Goal: Task Accomplishment & Management: Use online tool/utility

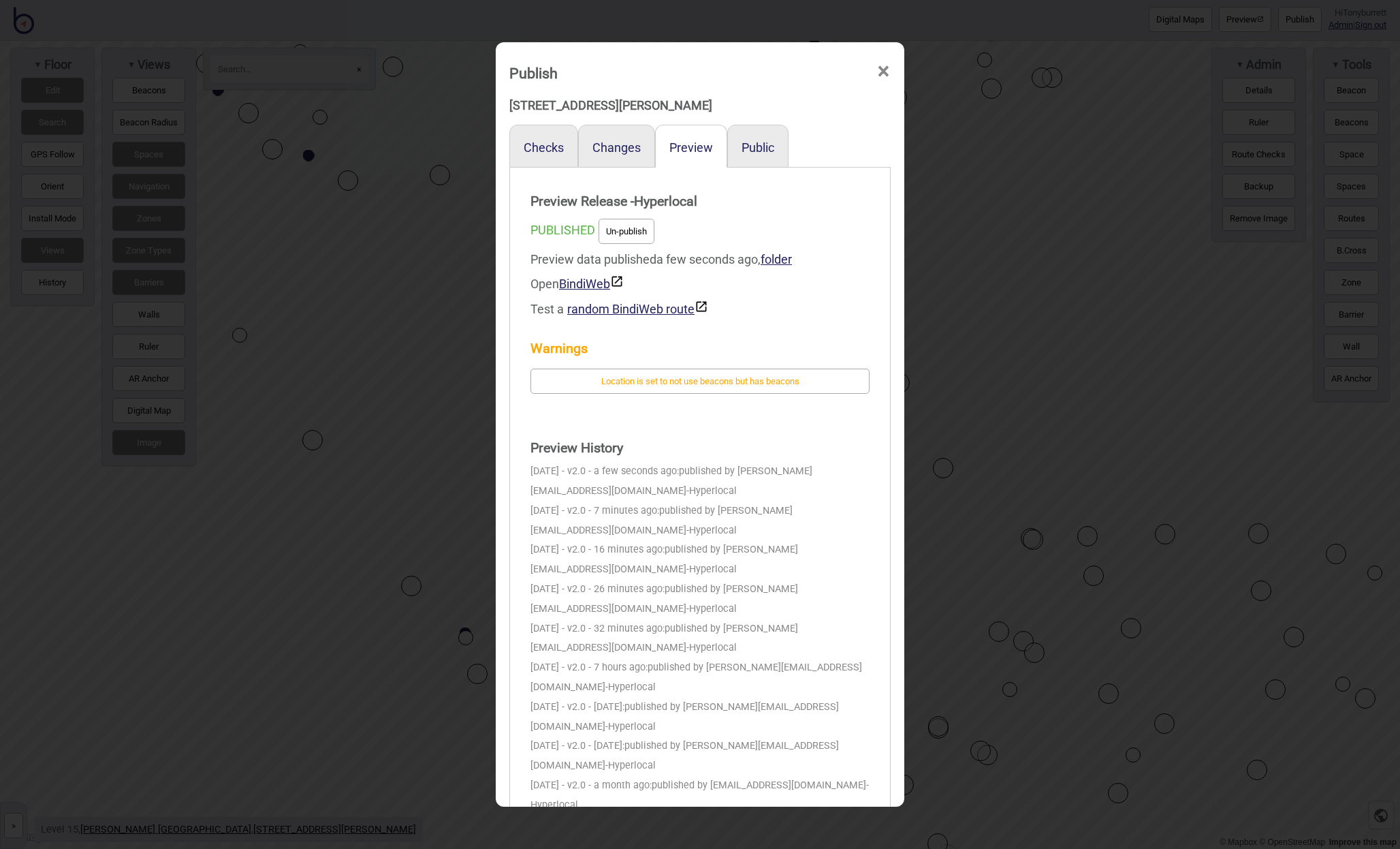
click at [885, 66] on span "×" at bounding box center [884, 72] width 14 height 45
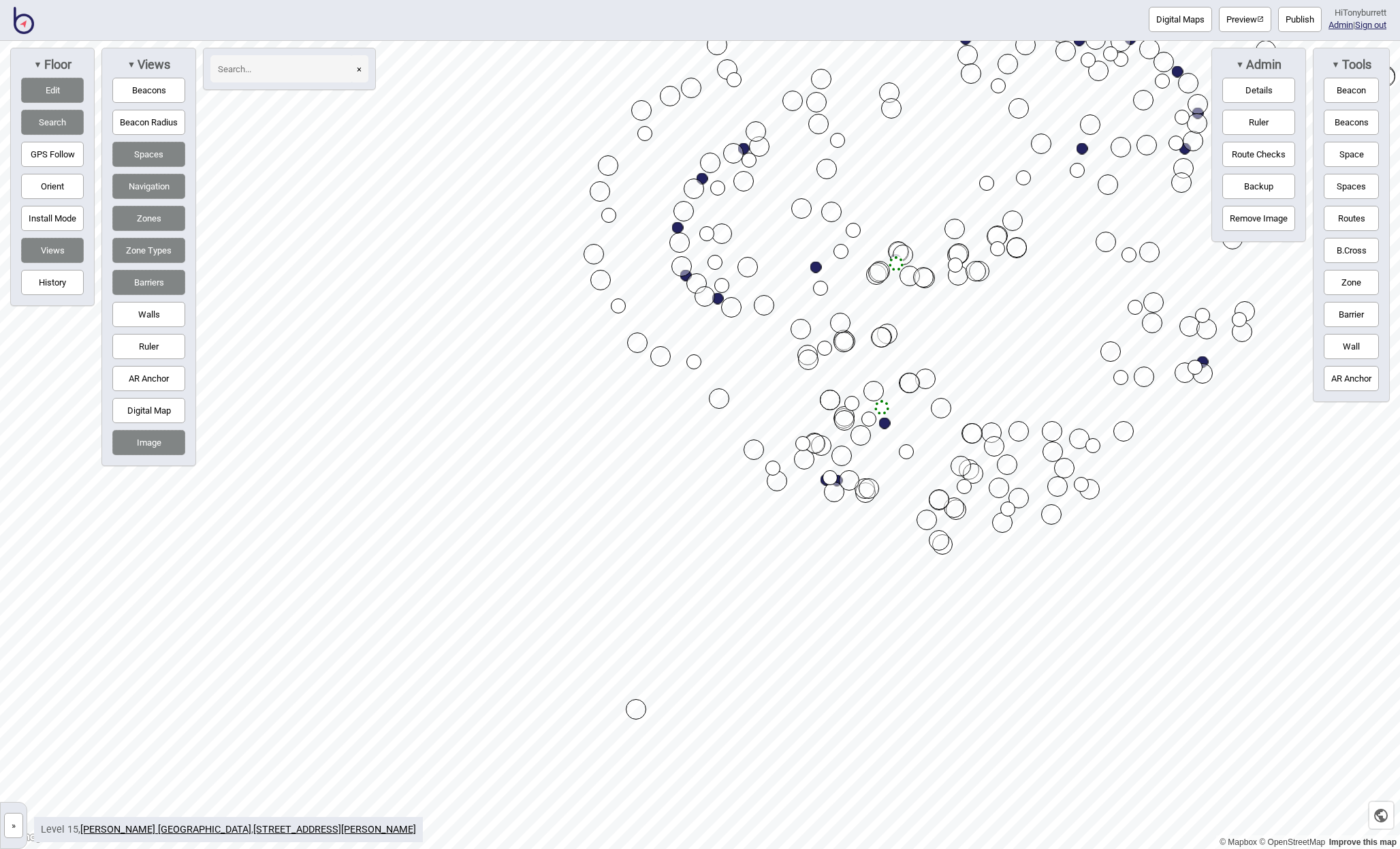
click at [37, 90] on button "Edit" at bounding box center [52, 90] width 63 height 26
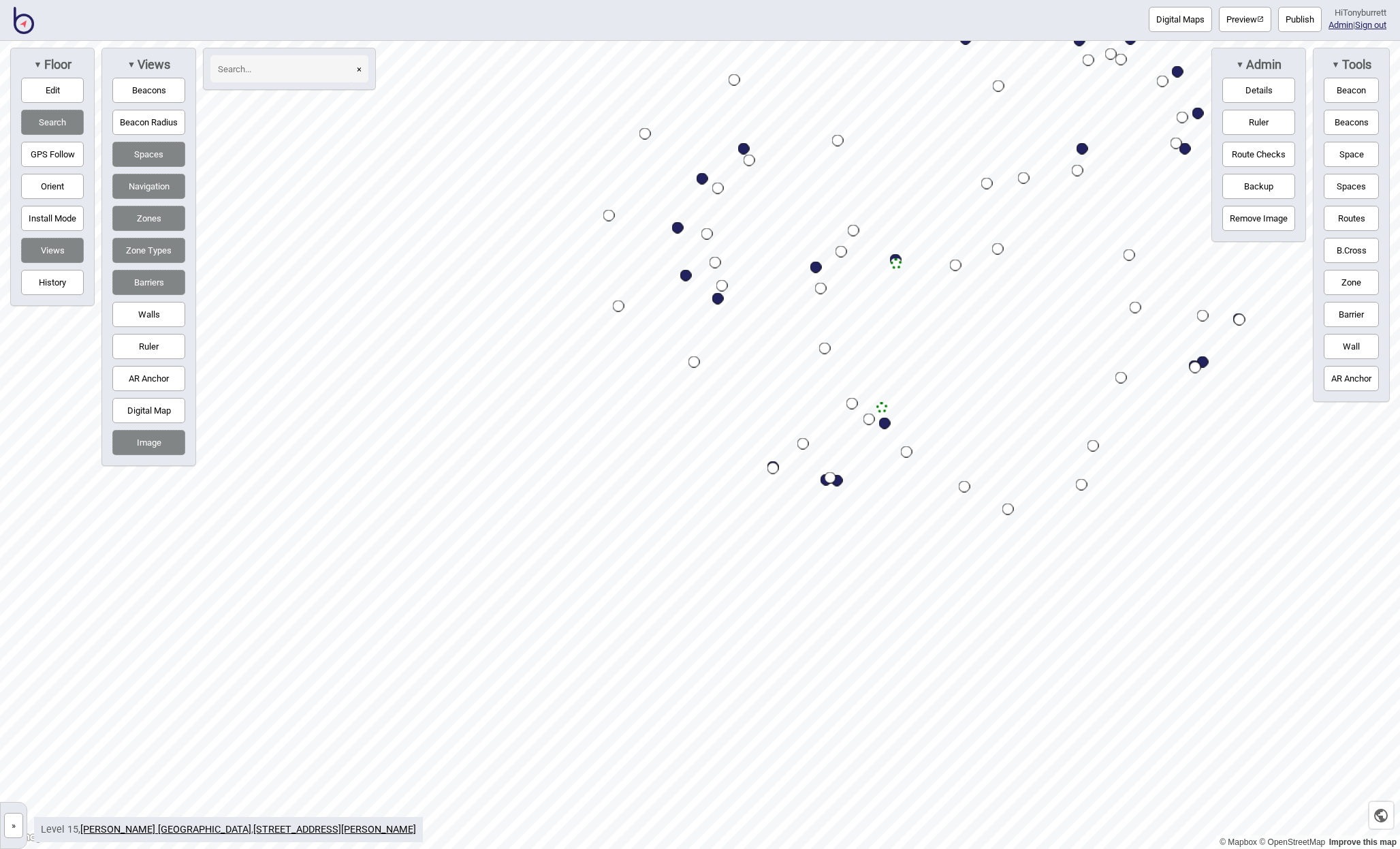
drag, startPoint x: 52, startPoint y: 118, endPoint x: 152, endPoint y: 140, distance: 102.4
click at [53, 118] on button "Search" at bounding box center [52, 123] width 63 height 26
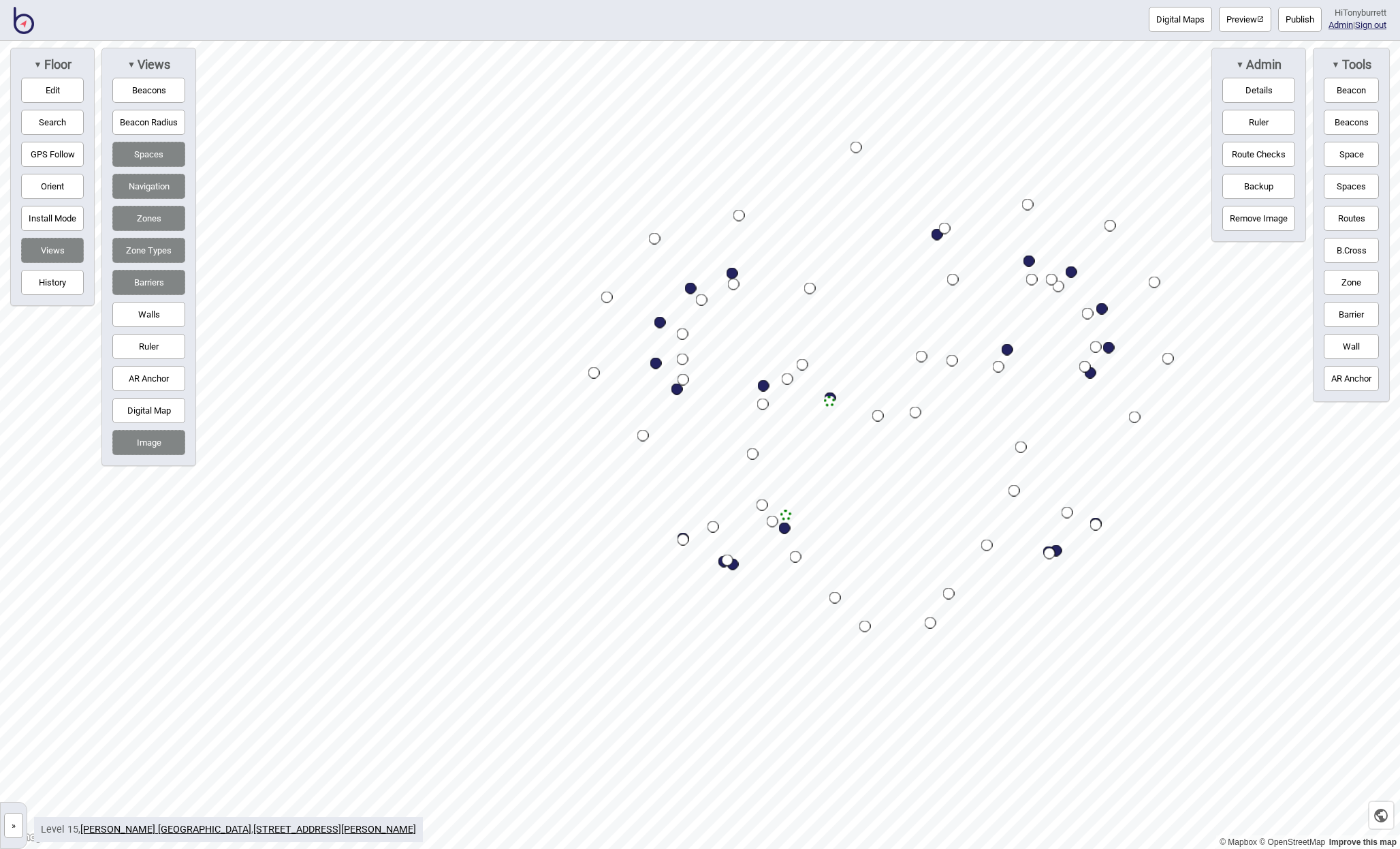
click at [11, 551] on button "»" at bounding box center [14, 826] width 19 height 26
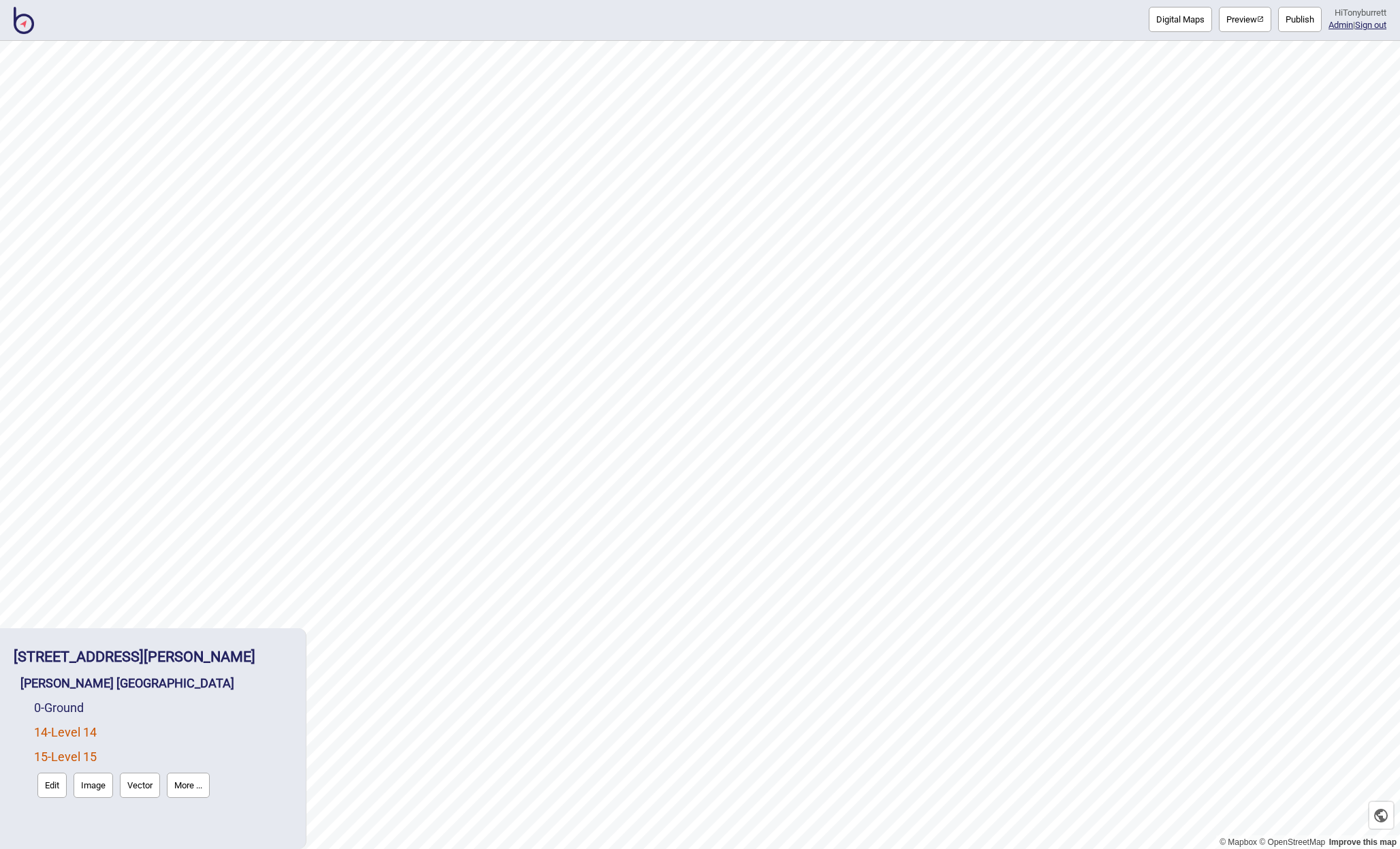
click at [56, 551] on link "14 - Level 14" at bounding box center [65, 732] width 63 height 14
click at [57, 551] on button "Edit" at bounding box center [52, 761] width 29 height 26
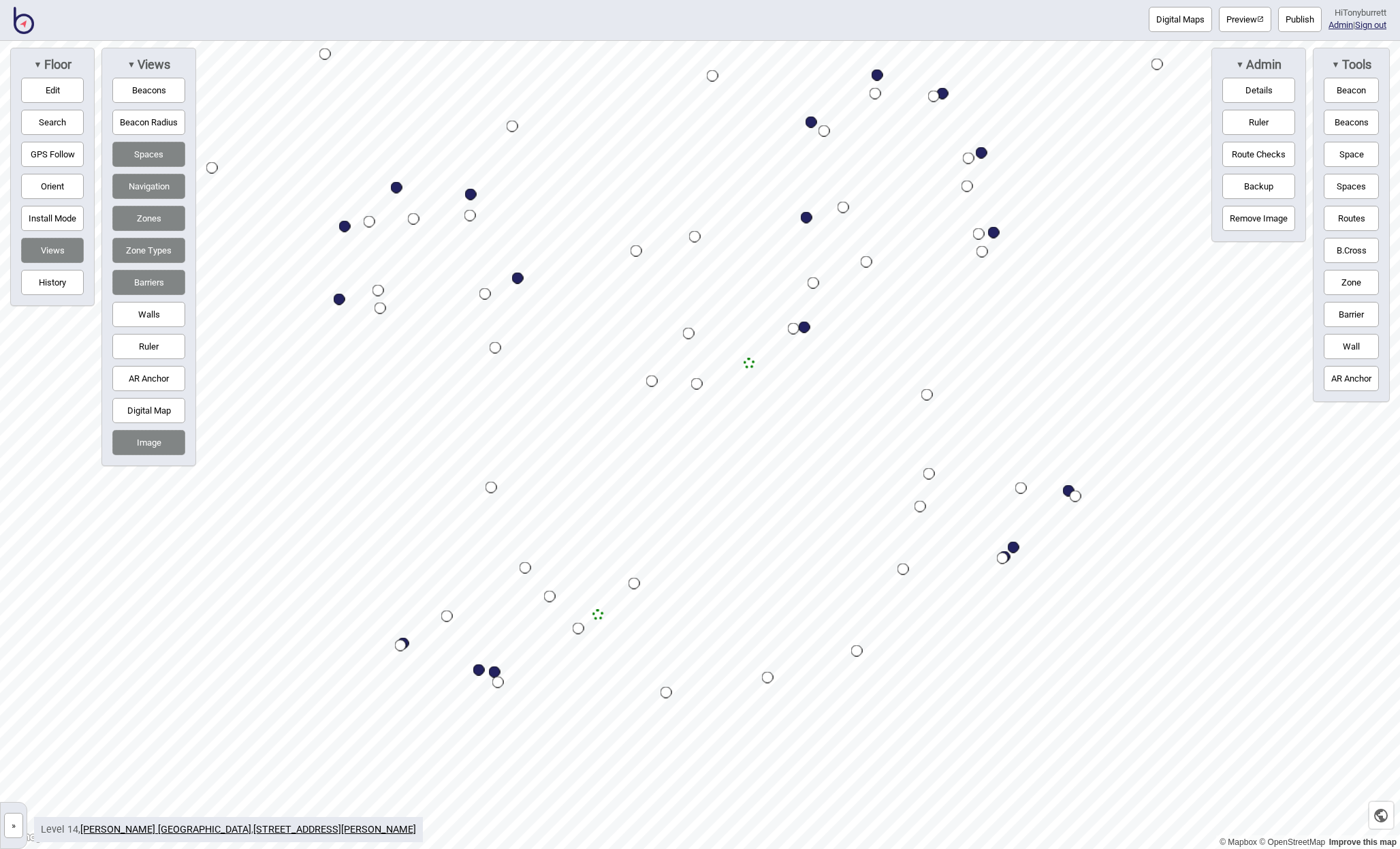
drag, startPoint x: 12, startPoint y: 823, endPoint x: 17, endPoint y: 785, distance: 38.3
click at [12, 551] on button "»" at bounding box center [14, 826] width 19 height 26
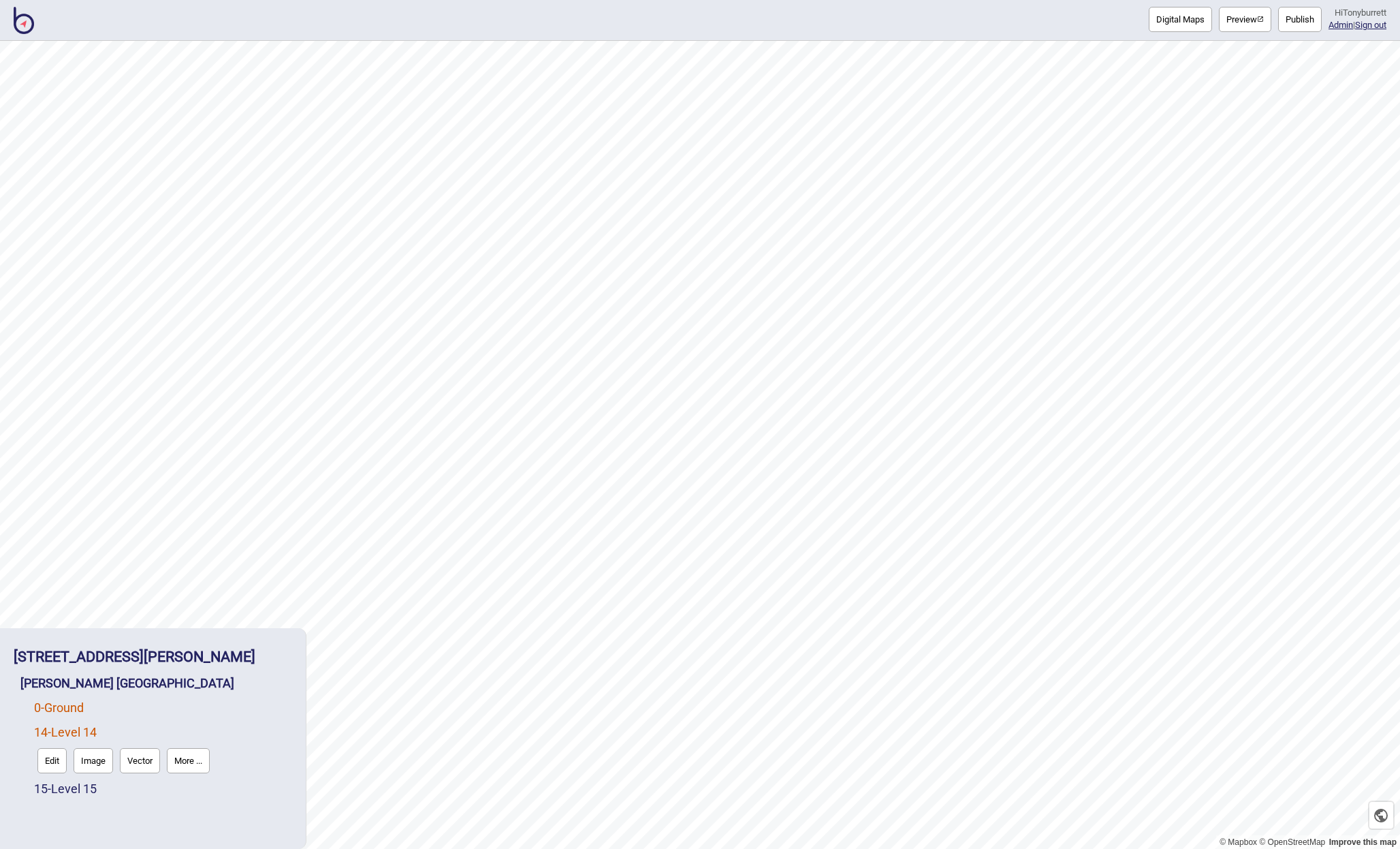
click at [60, 551] on link "0 - Ground" at bounding box center [59, 708] width 49 height 14
click at [53, 551] on button "Edit" at bounding box center [52, 737] width 29 height 26
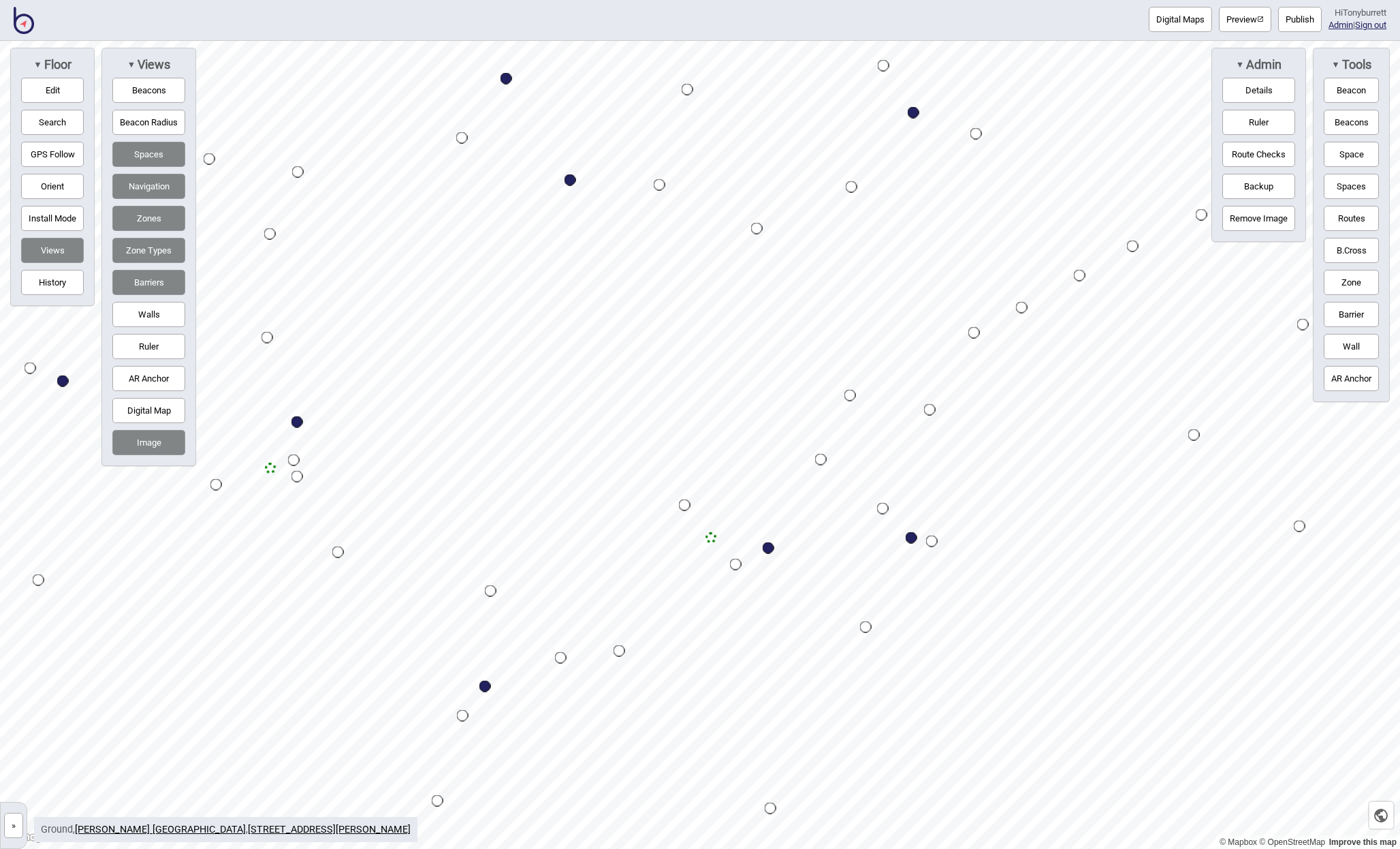
click at [713, 538] on div "Map marker" at bounding box center [712, 538] width 12 height 12
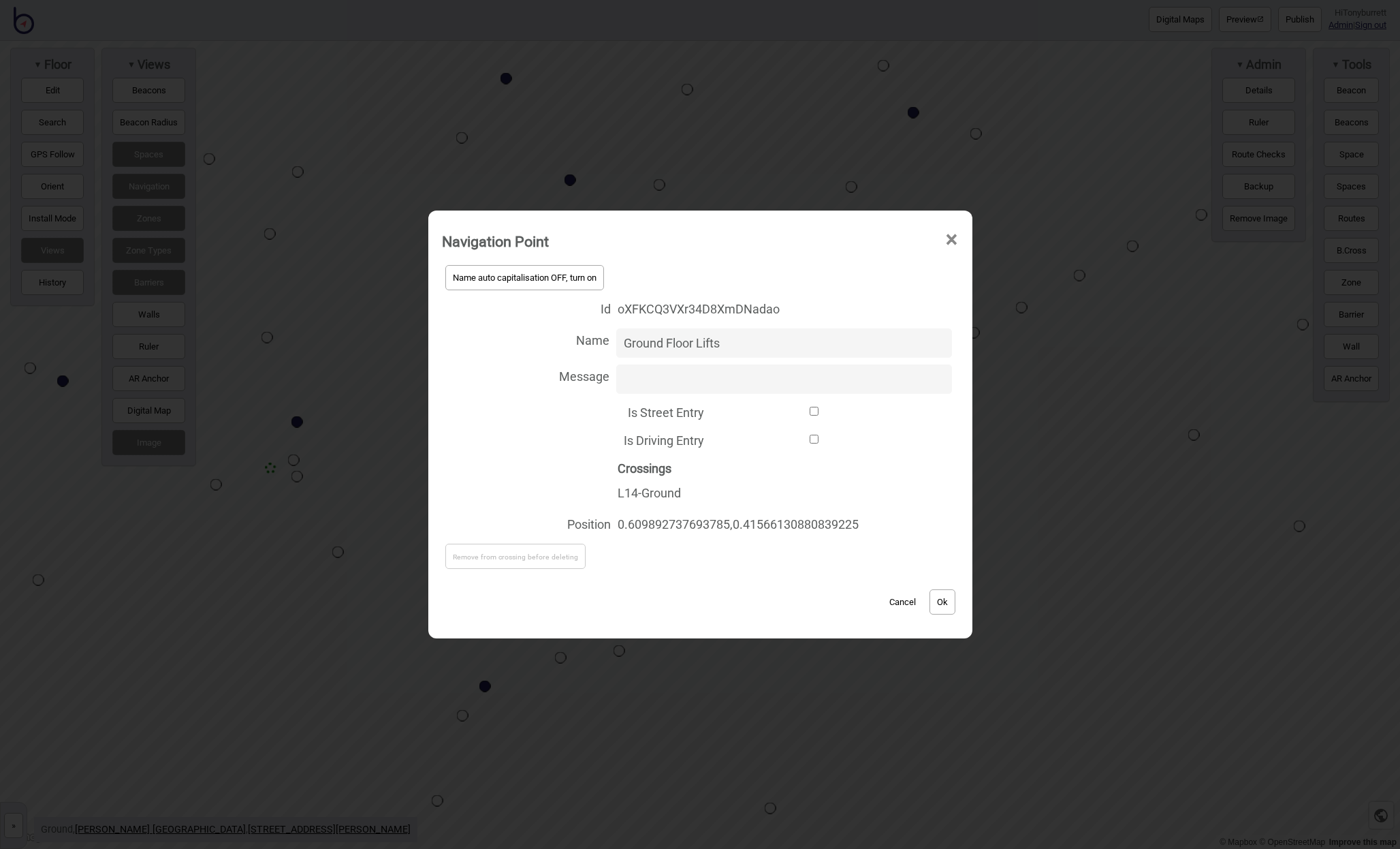
click at [899, 551] on button "Cancel" at bounding box center [903, 602] width 40 height 26
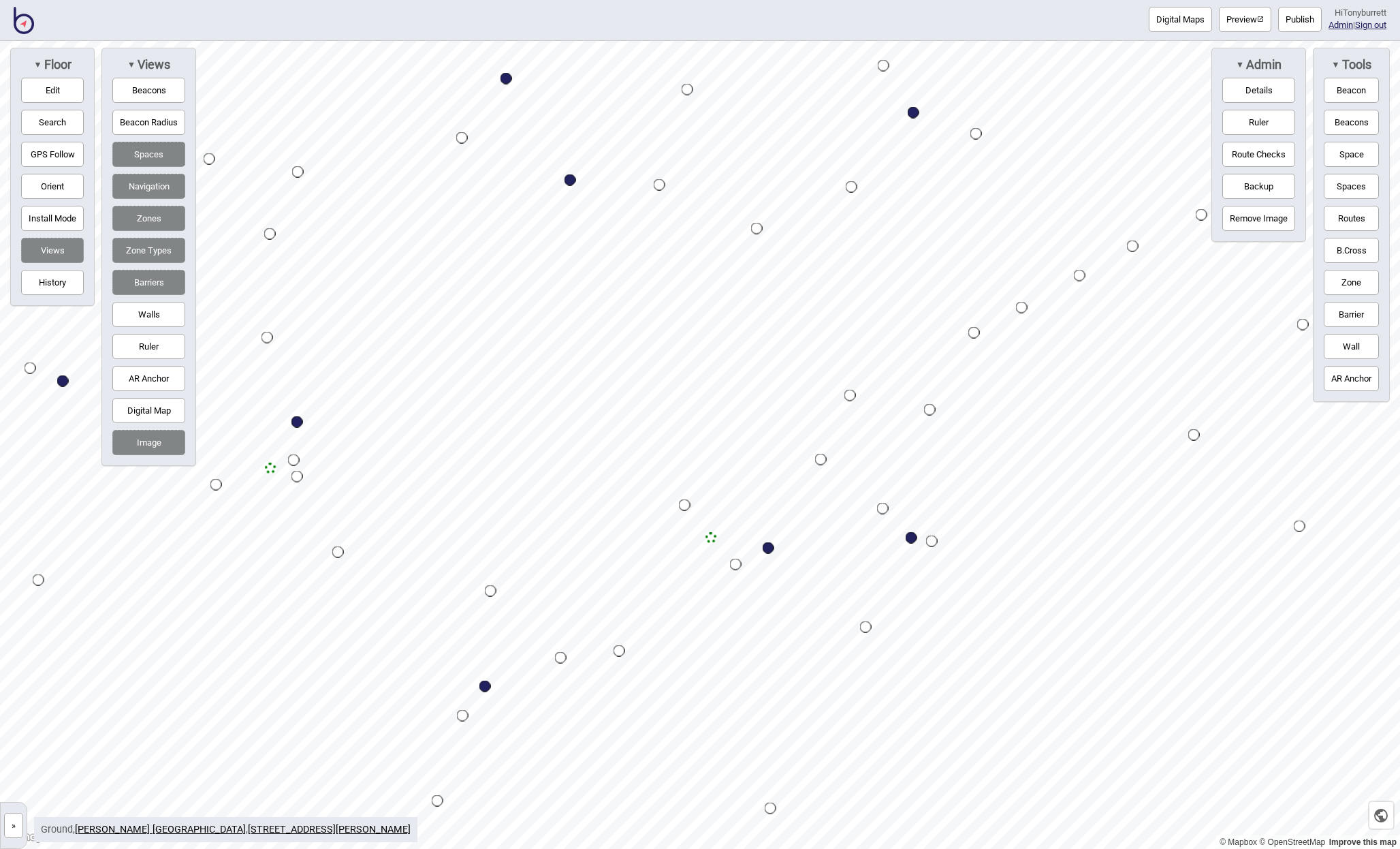
click at [269, 467] on div "Map marker" at bounding box center [271, 468] width 12 height 12
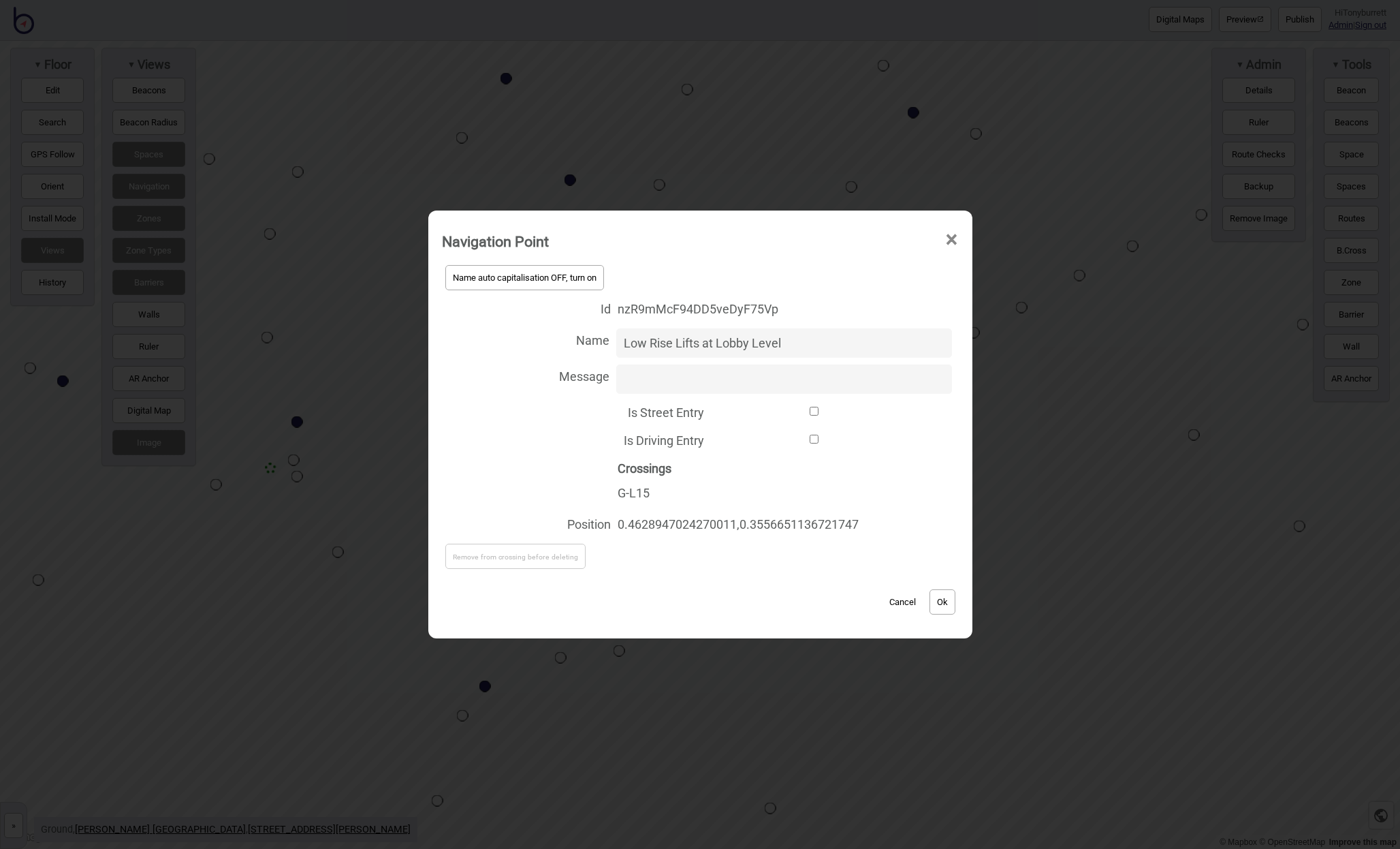
click at [901, 551] on button "Cancel" at bounding box center [903, 602] width 40 height 26
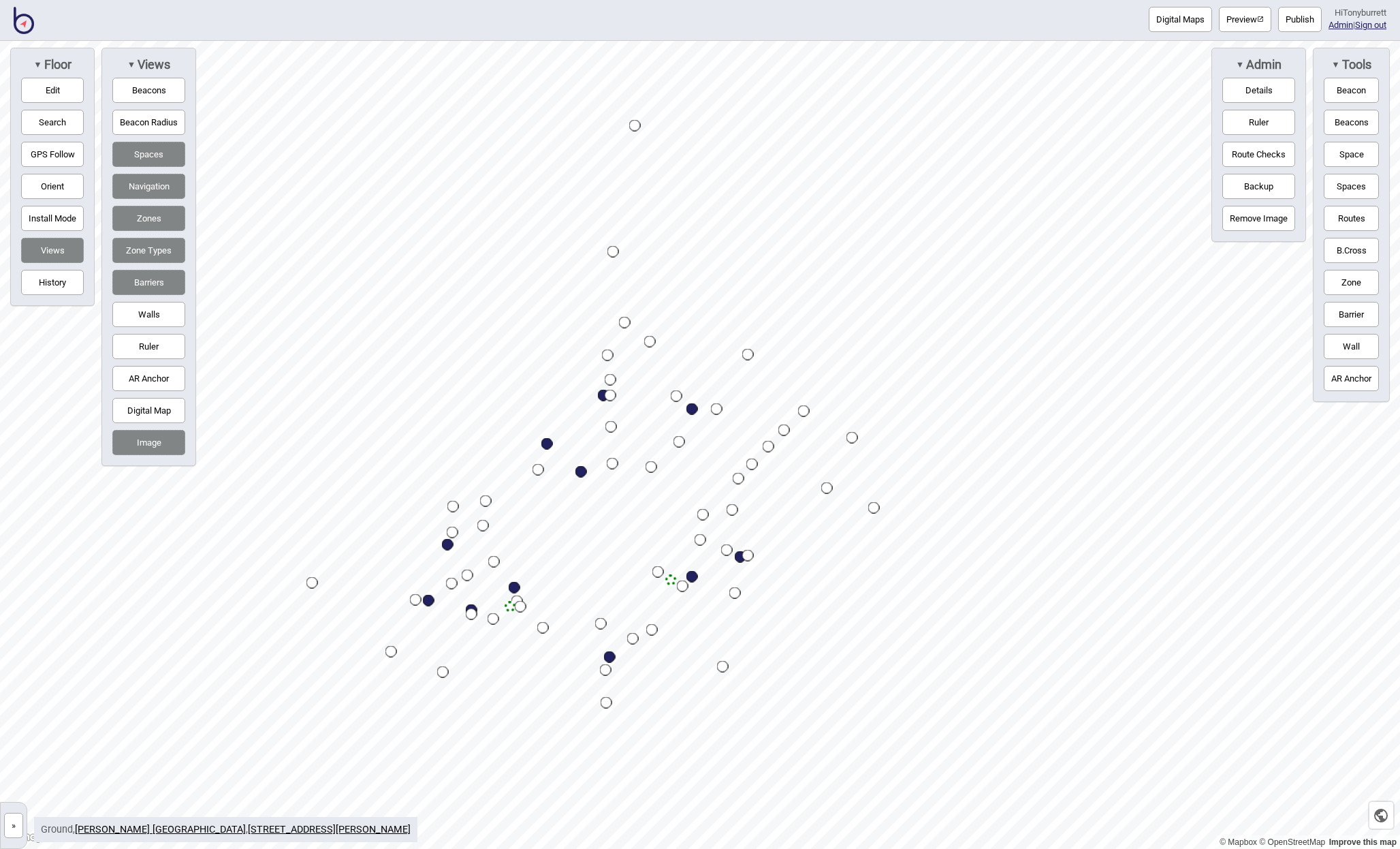
click at [17, 551] on button "»" at bounding box center [14, 826] width 19 height 26
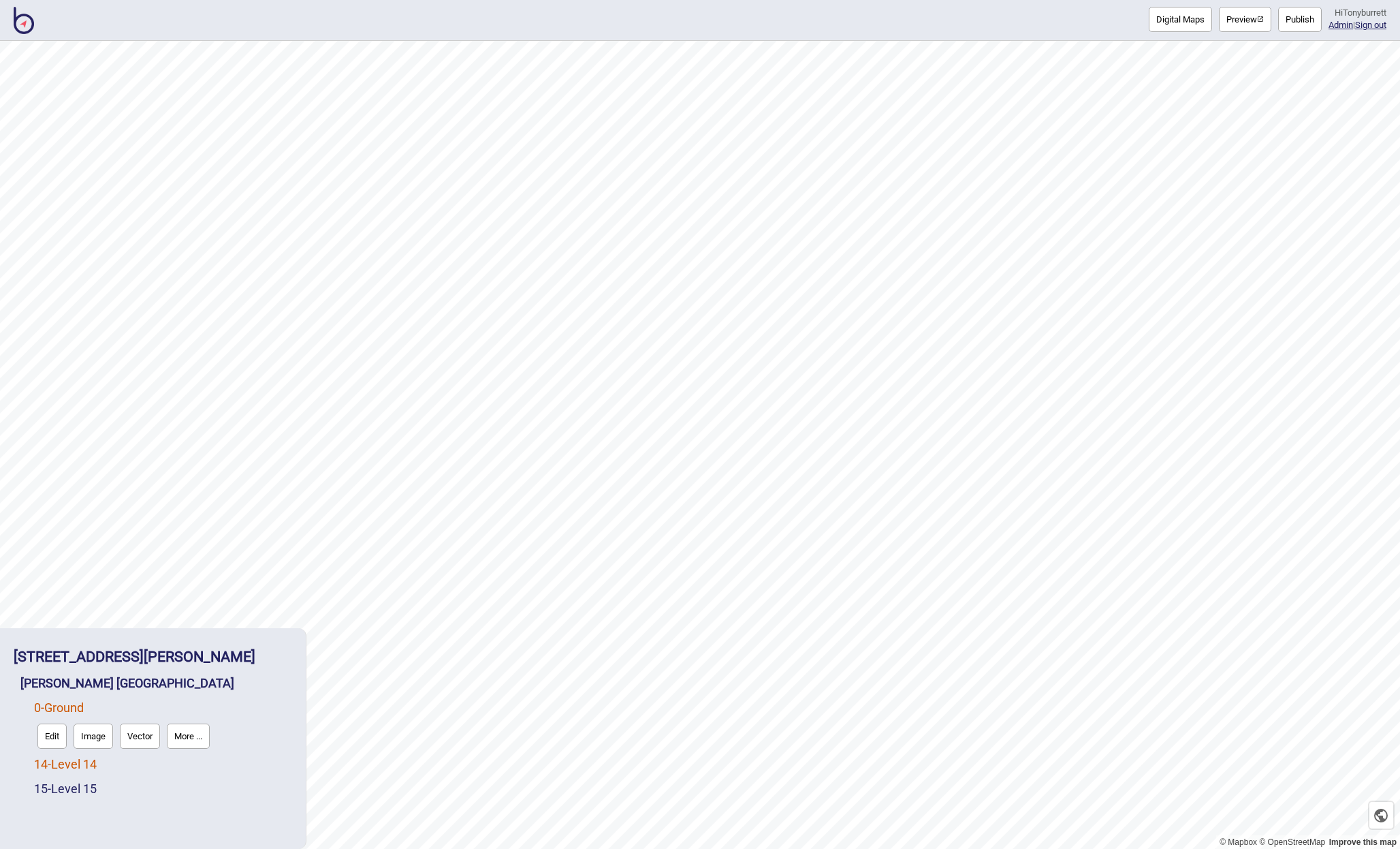
click at [65, 551] on link "14 - Level 14" at bounding box center [65, 764] width 63 height 14
click at [45, 551] on button "Edit" at bounding box center [52, 761] width 29 height 26
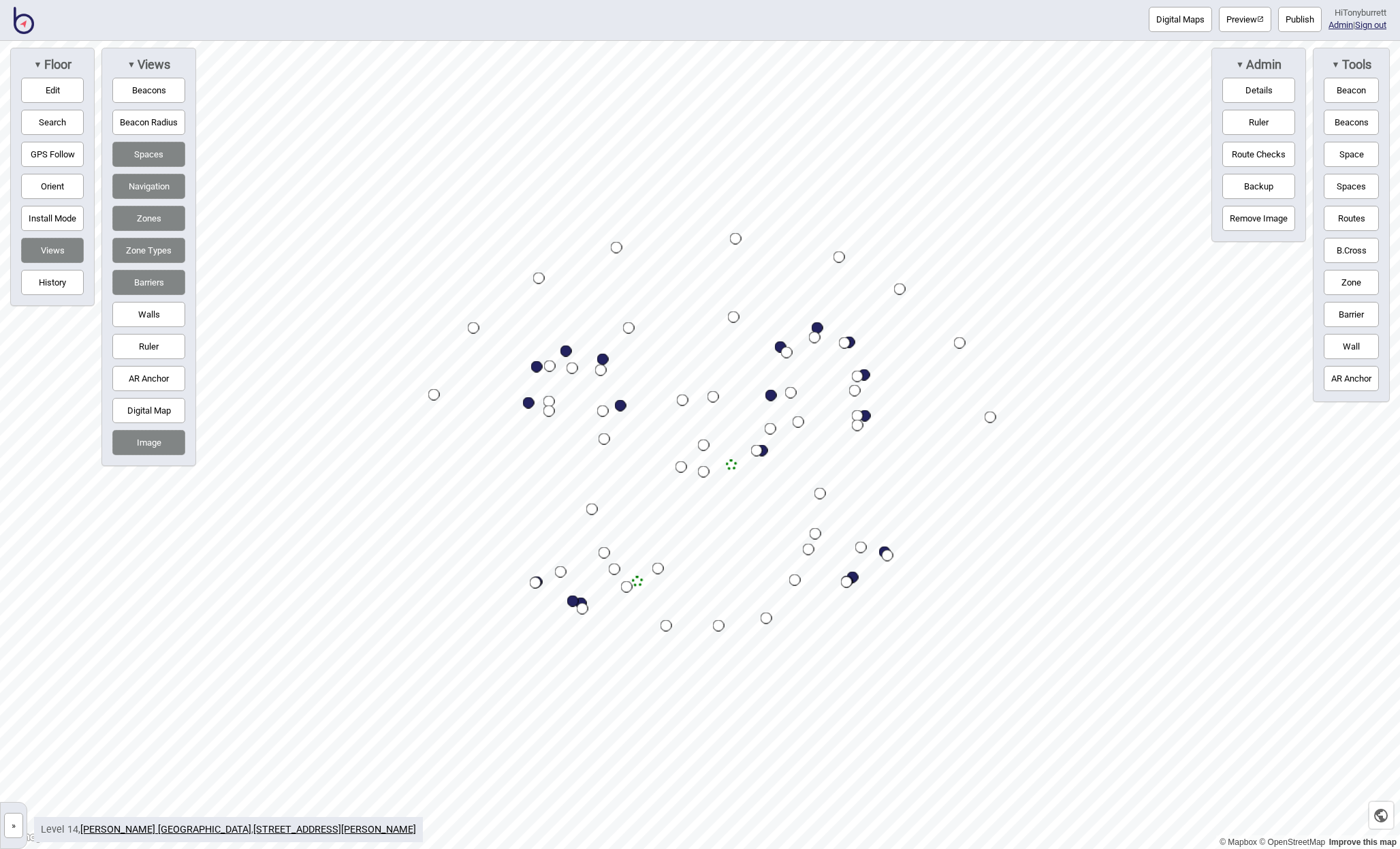
click at [159, 285] on button "Barriers" at bounding box center [148, 282] width 73 height 26
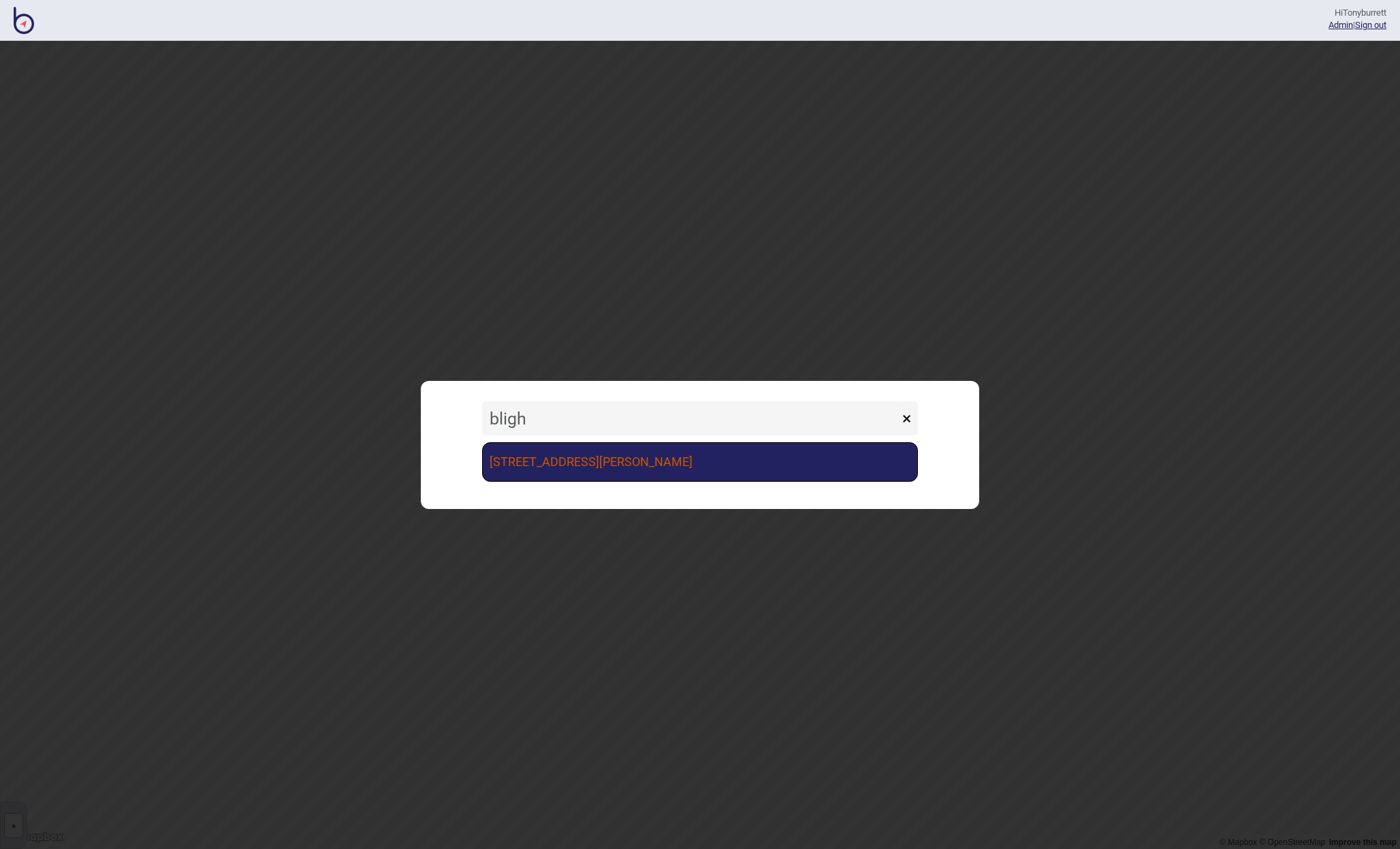
type input "bligh"
click at [672, 467] on link "[STREET_ADDRESS][PERSON_NAME]" at bounding box center [700, 462] width 436 height 40
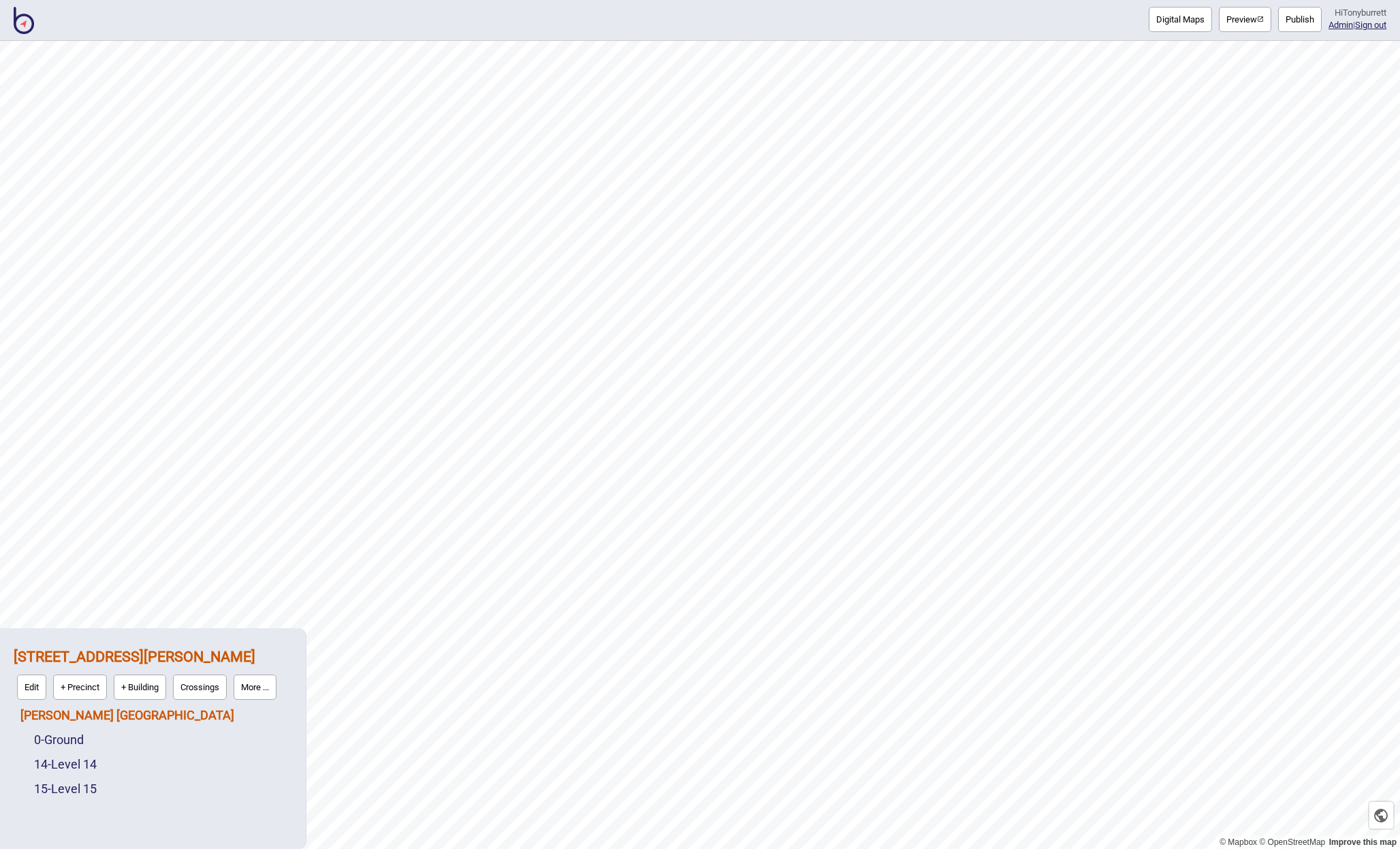
click at [69, 714] on link "[PERSON_NAME] [GEOGRAPHIC_DATA]" at bounding box center [127, 715] width 214 height 14
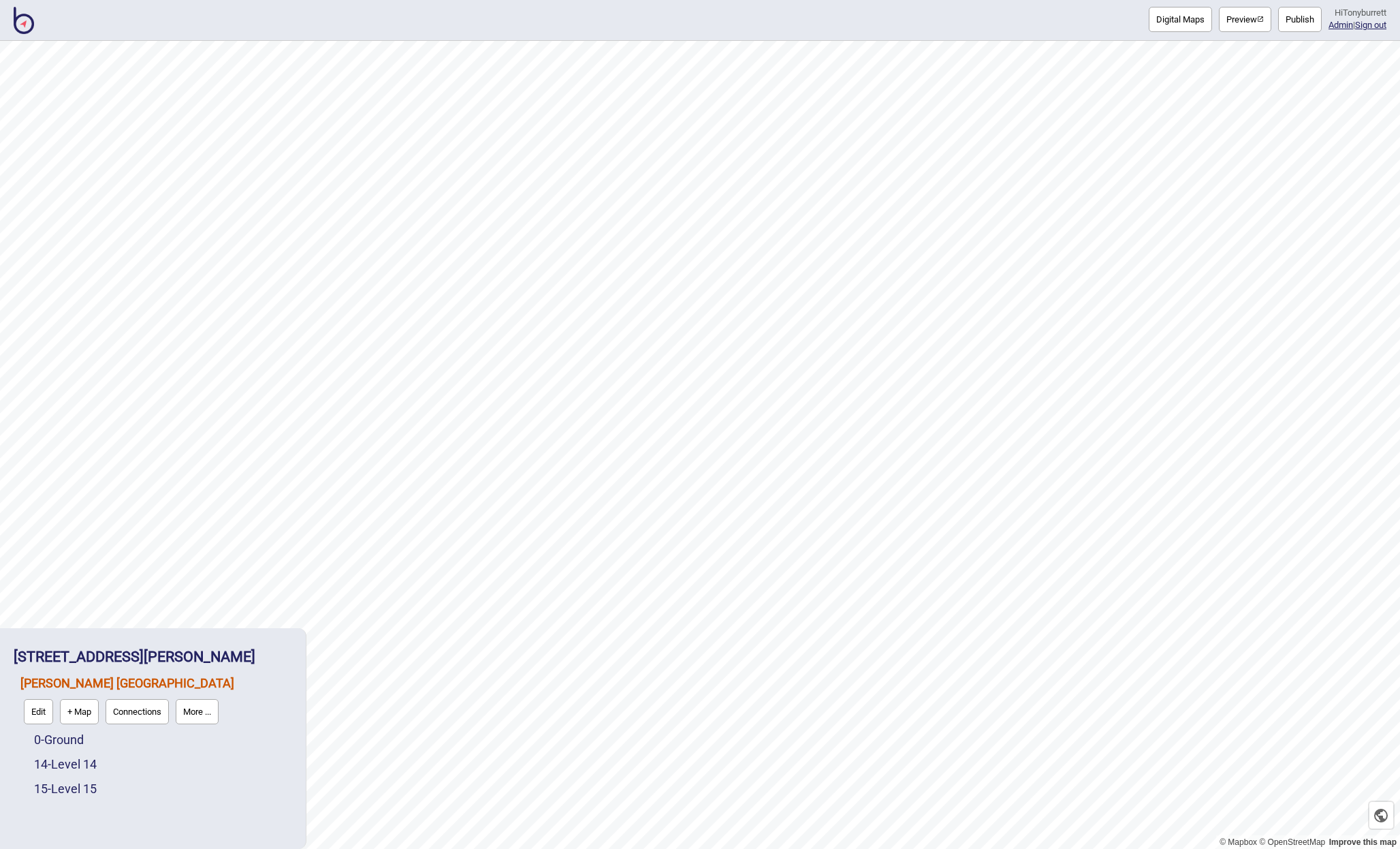
click at [150, 714] on button "Connections" at bounding box center [136, 712] width 63 height 26
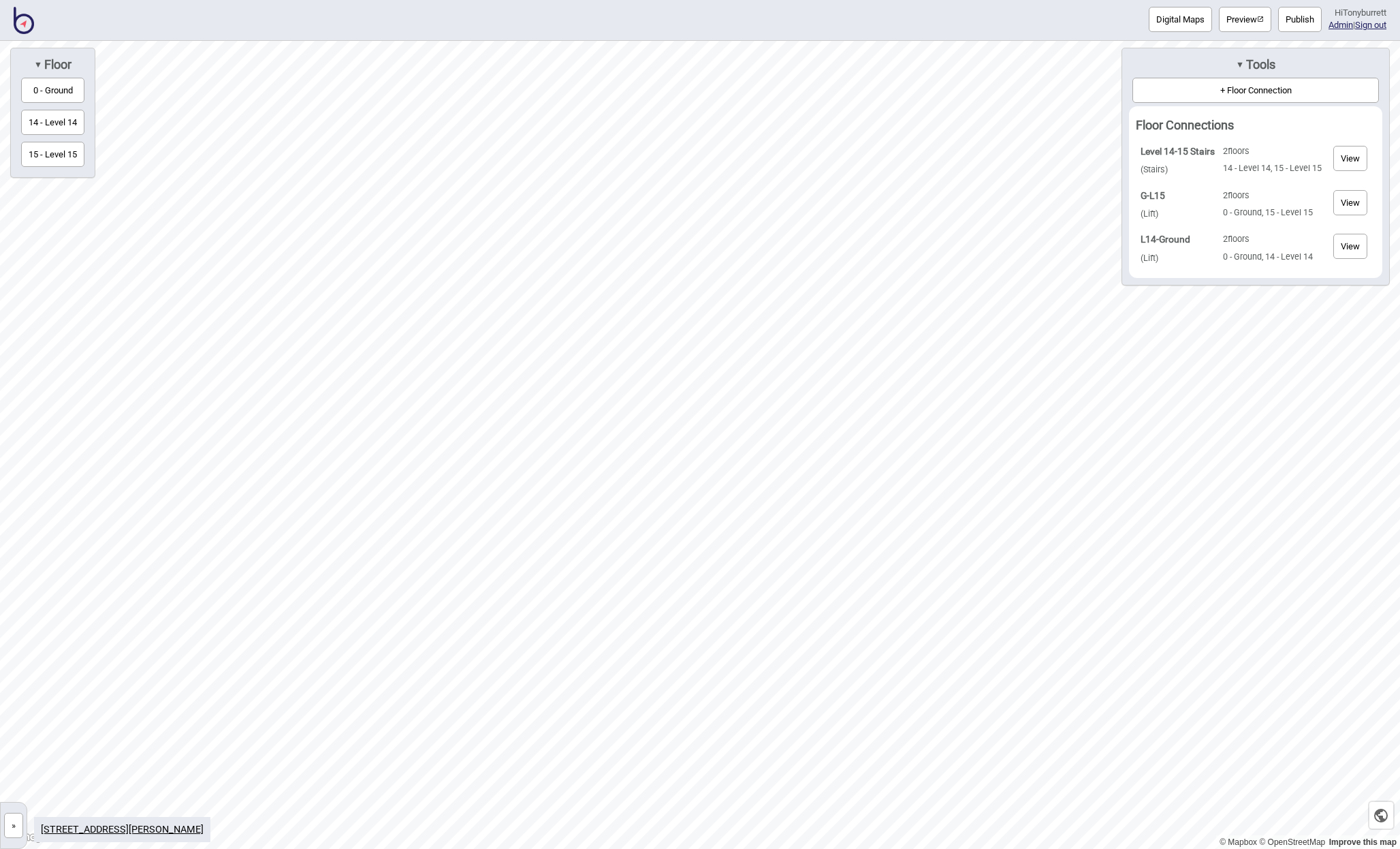
click at [1332, 202] on td "View" at bounding box center [1351, 205] width 48 height 43
click at [1339, 201] on button "View" at bounding box center [1351, 202] width 34 height 26
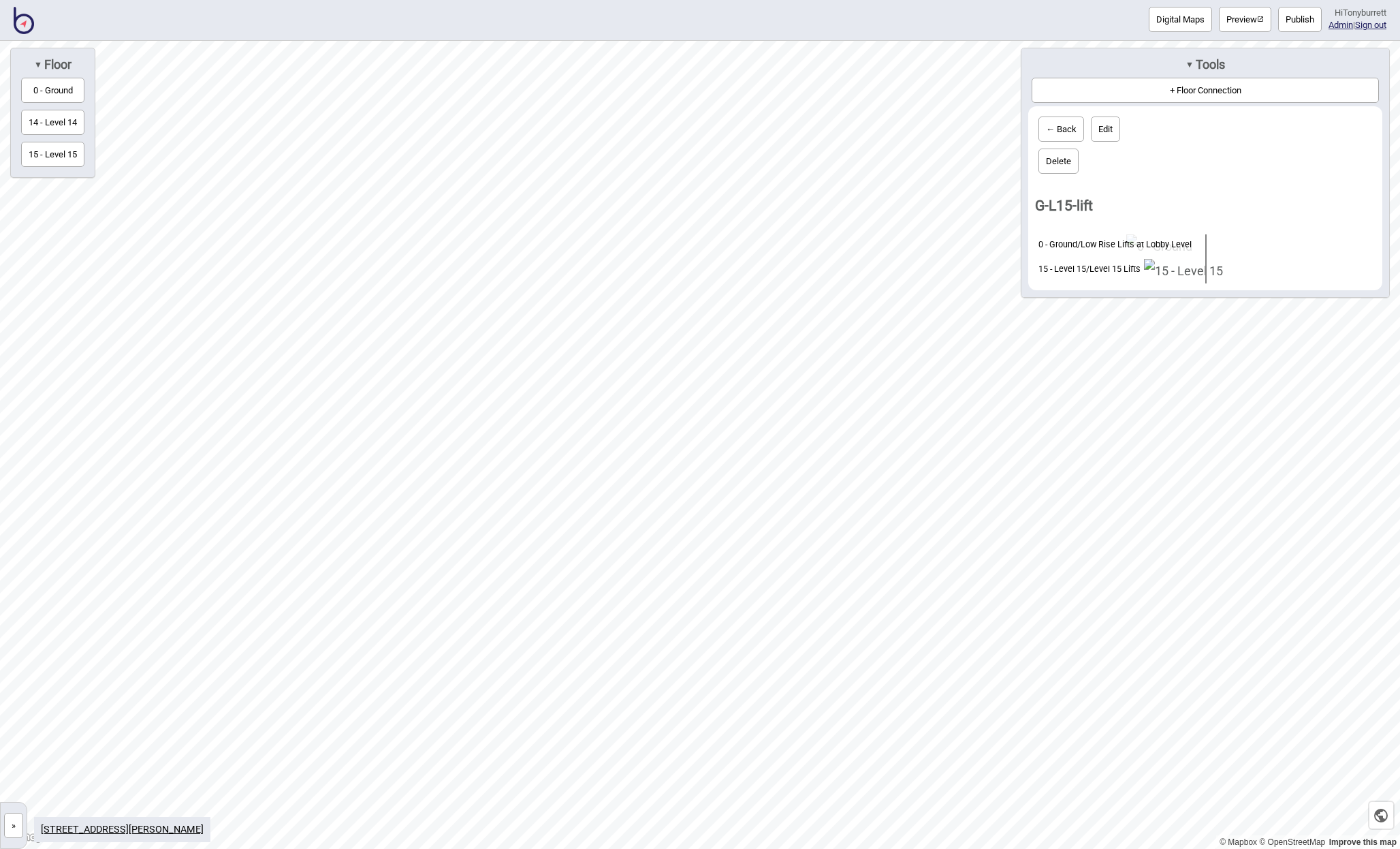
click at [1049, 128] on button "← Back" at bounding box center [1061, 129] width 45 height 26
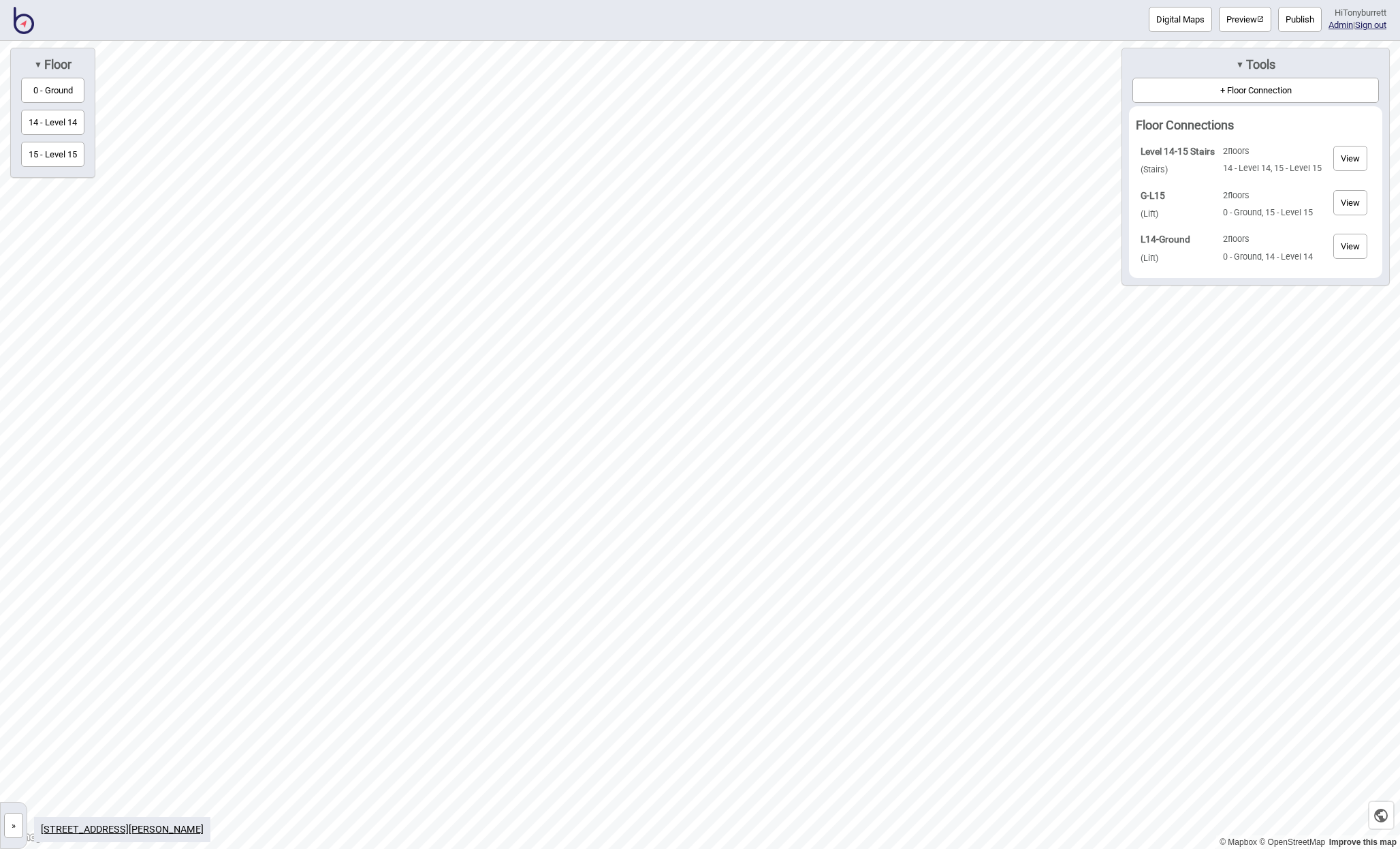
click at [1359, 250] on button "View" at bounding box center [1351, 246] width 34 height 26
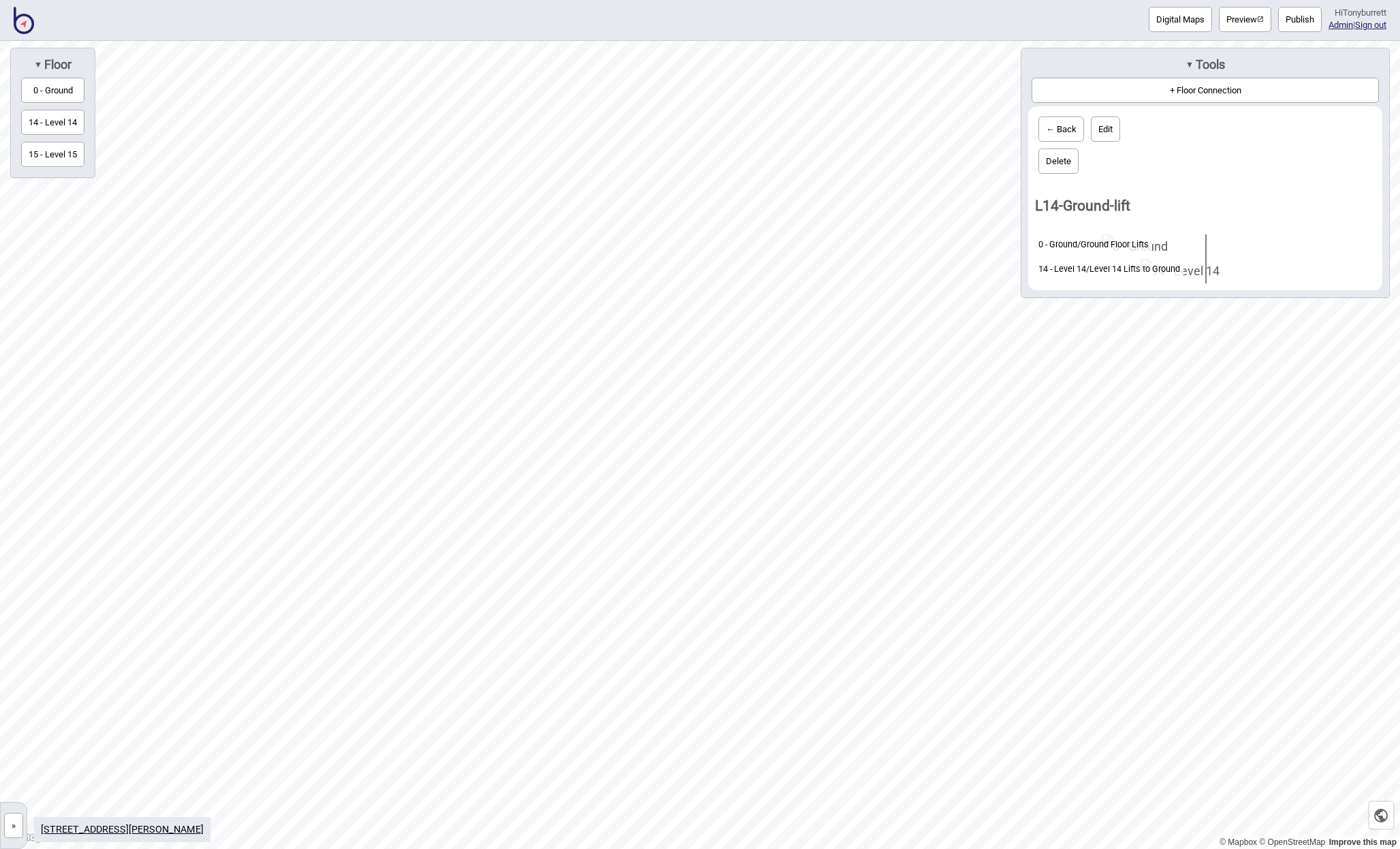
click at [1046, 138] on button "← Back" at bounding box center [1061, 129] width 45 height 26
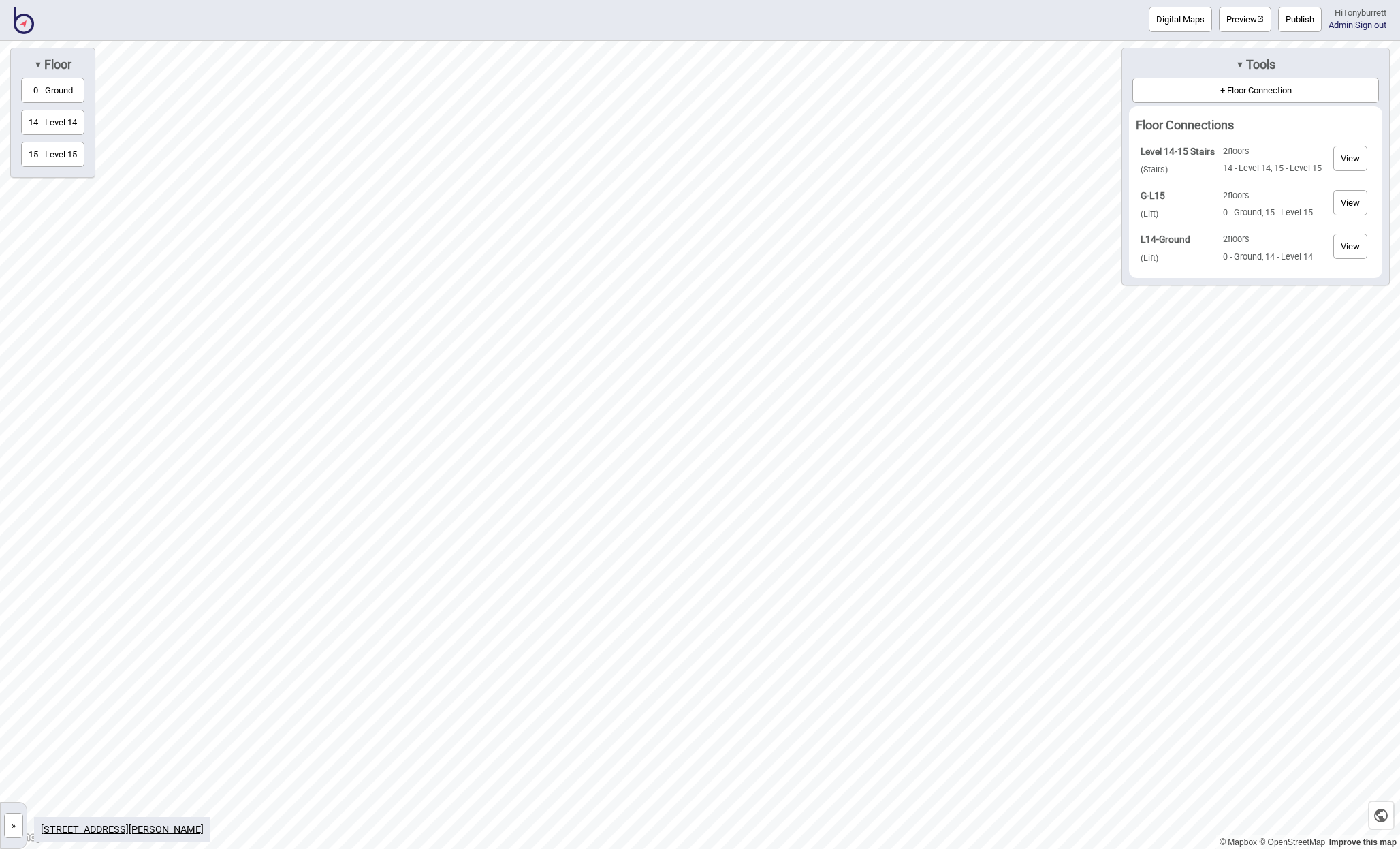
click at [1351, 198] on button "View" at bounding box center [1351, 202] width 34 height 26
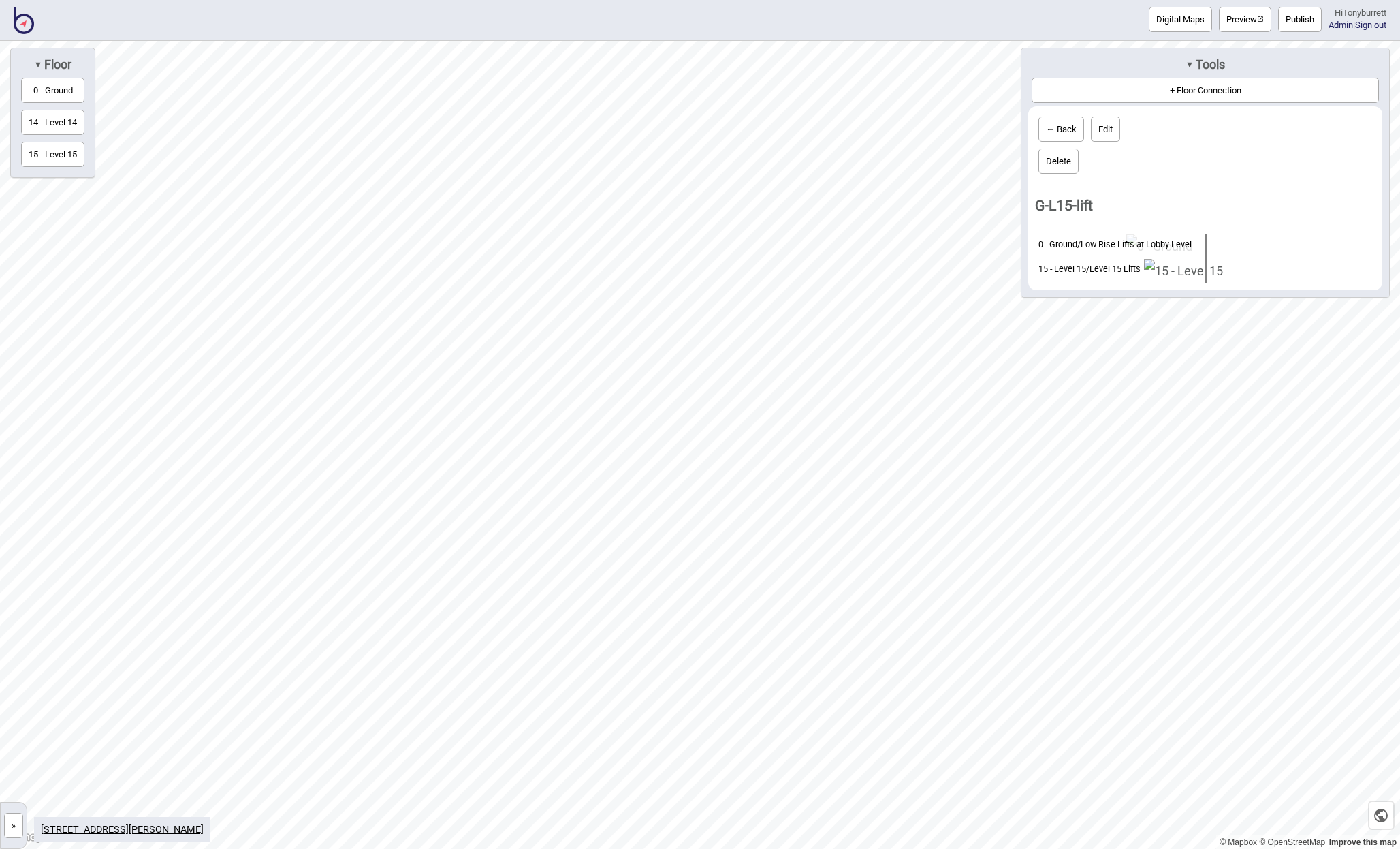
click at [1060, 135] on button "← Back" at bounding box center [1061, 129] width 45 height 26
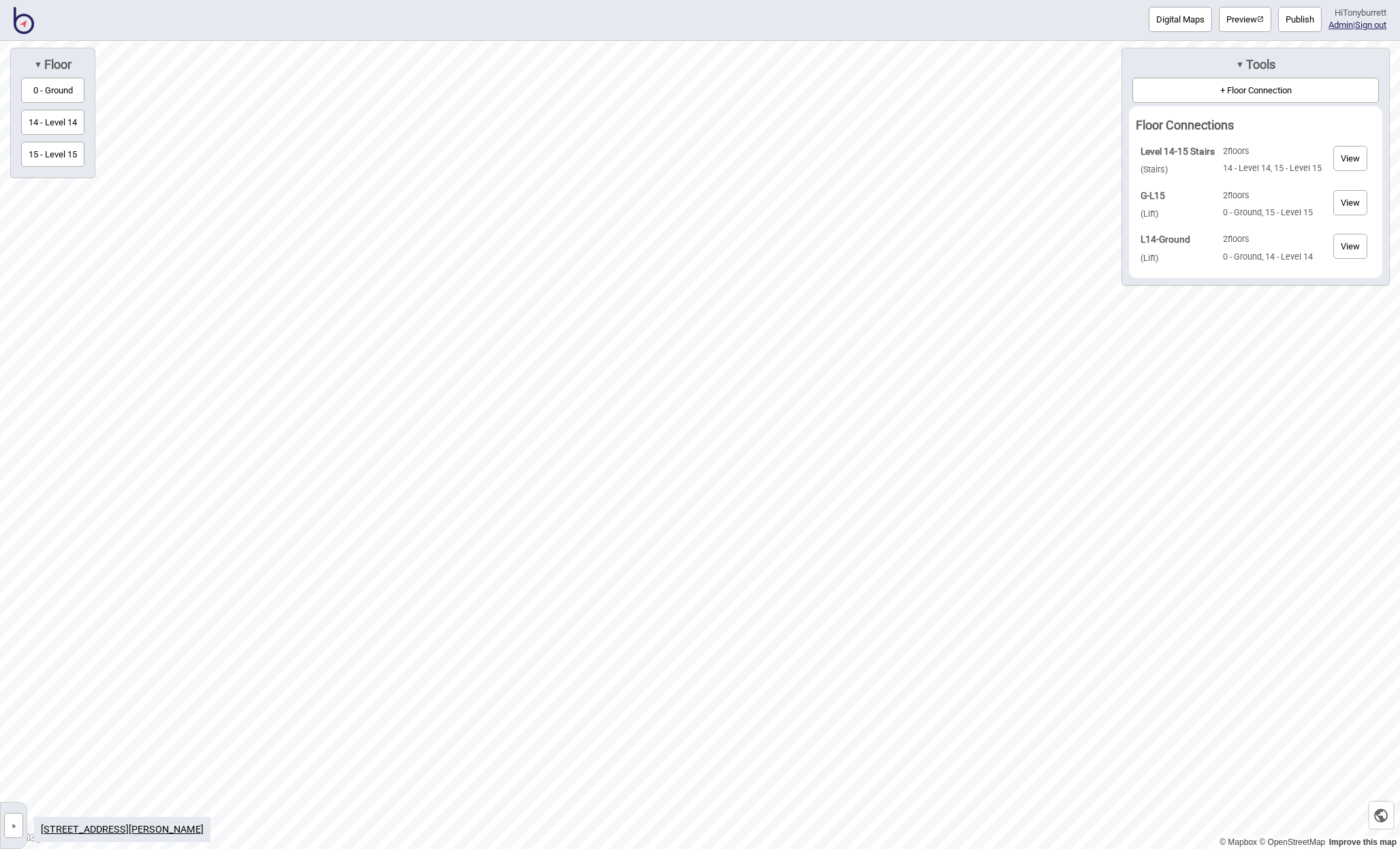
click at [1358, 239] on button "View" at bounding box center [1351, 246] width 34 height 26
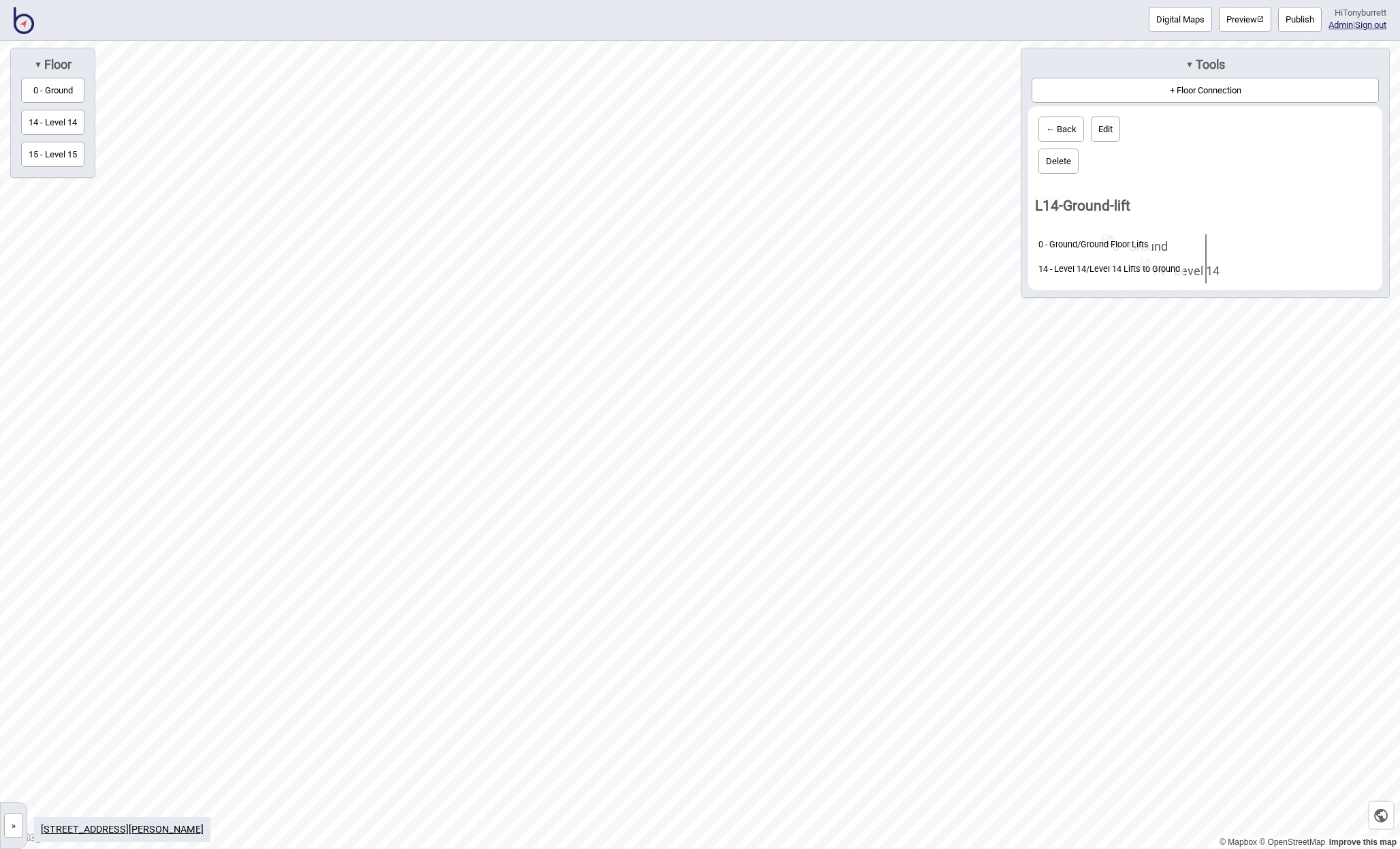
click at [3, 829] on link "»" at bounding box center [14, 824] width 25 height 14
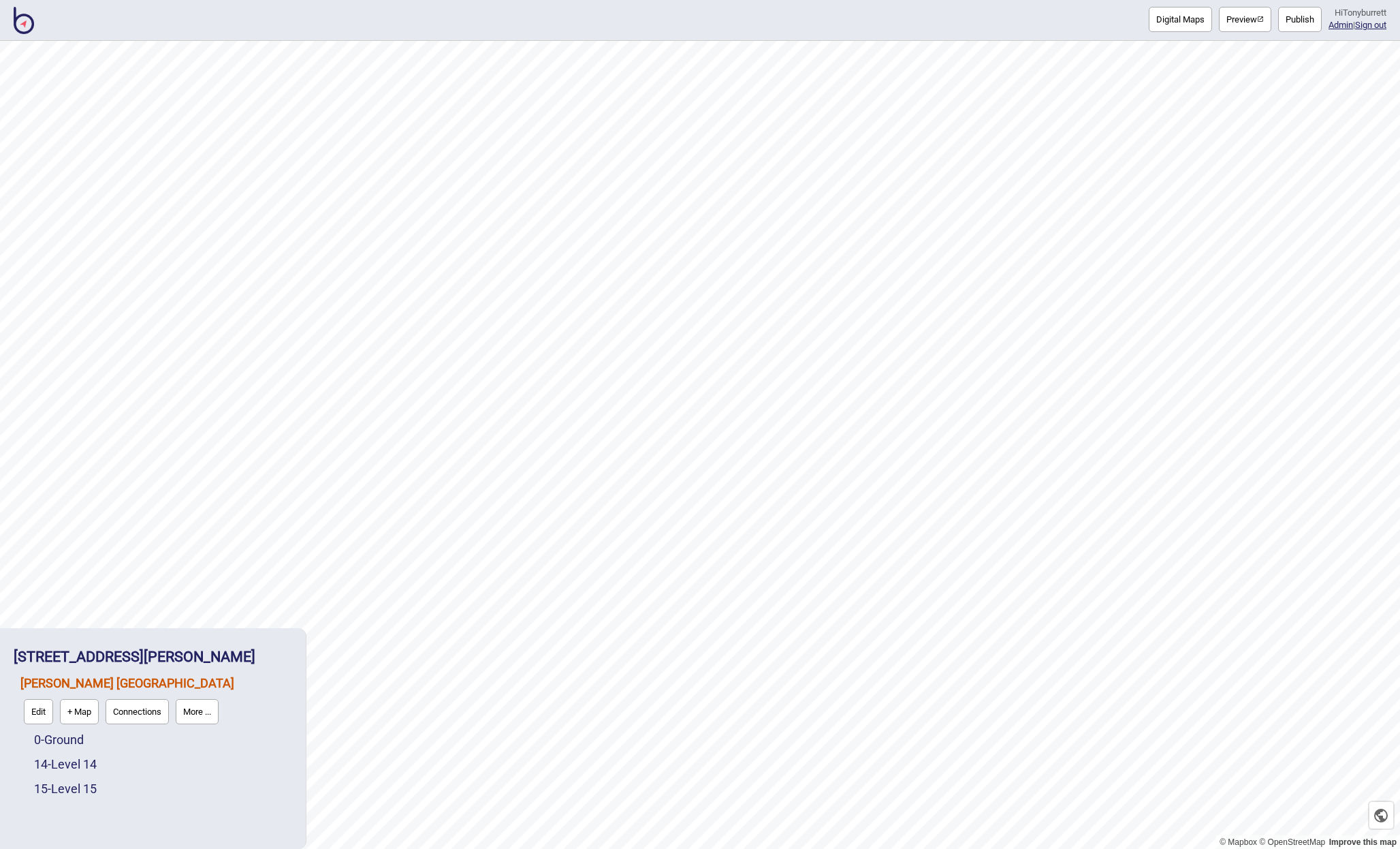
drag, startPoint x: 11, startPoint y: 830, endPoint x: 3, endPoint y: 828, distance: 8.2
click at [9, 831] on div "1 Bligh St - [PERSON_NAME] [GEOGRAPHIC_DATA][PERSON_NAME] [GEOGRAPHIC_DATA] Edi…" at bounding box center [153, 739] width 292 height 207
click at [65, 759] on link "14 - Level 14" at bounding box center [65, 764] width 63 height 14
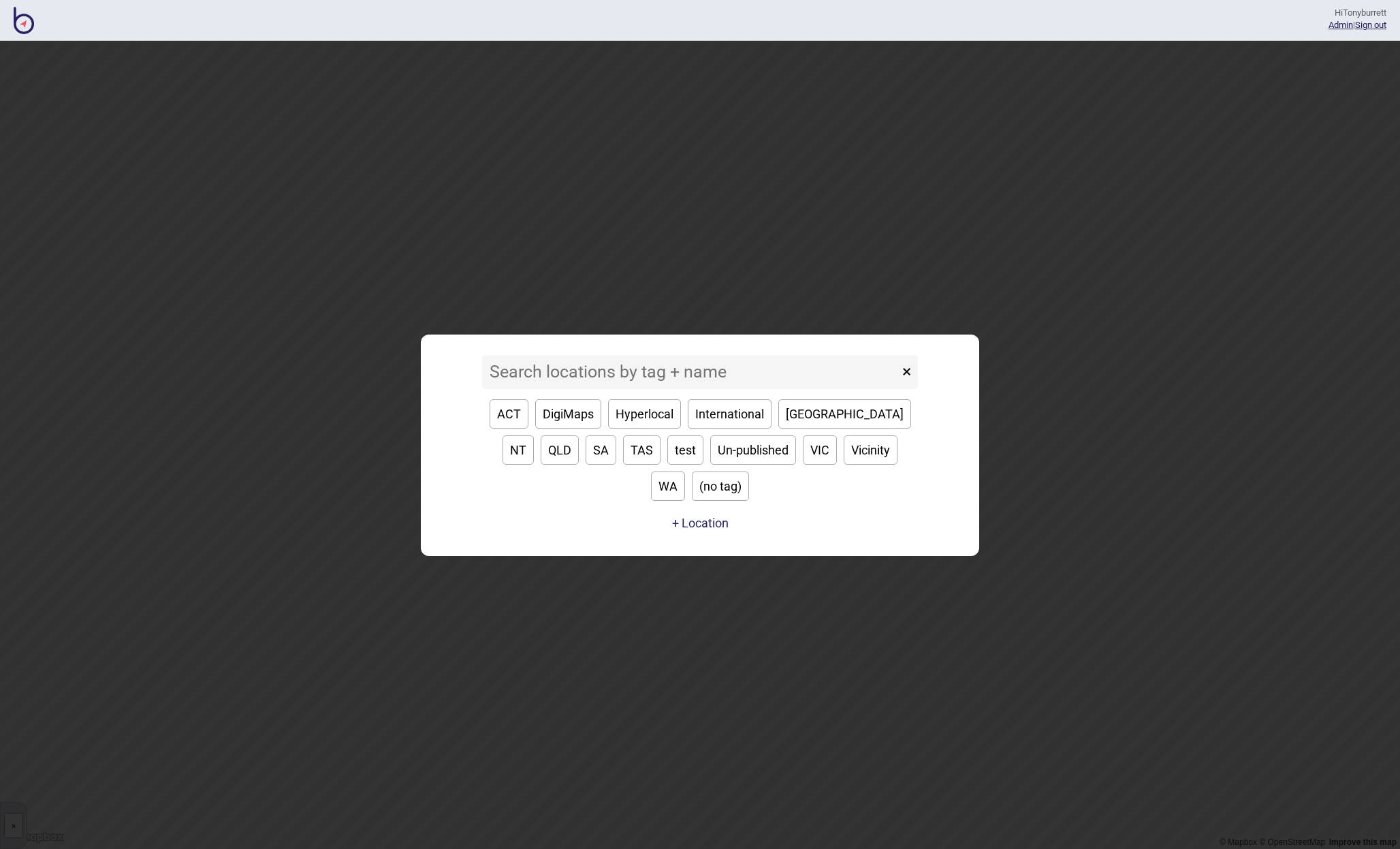
click at [524, 389] on input at bounding box center [690, 371] width 417 height 34
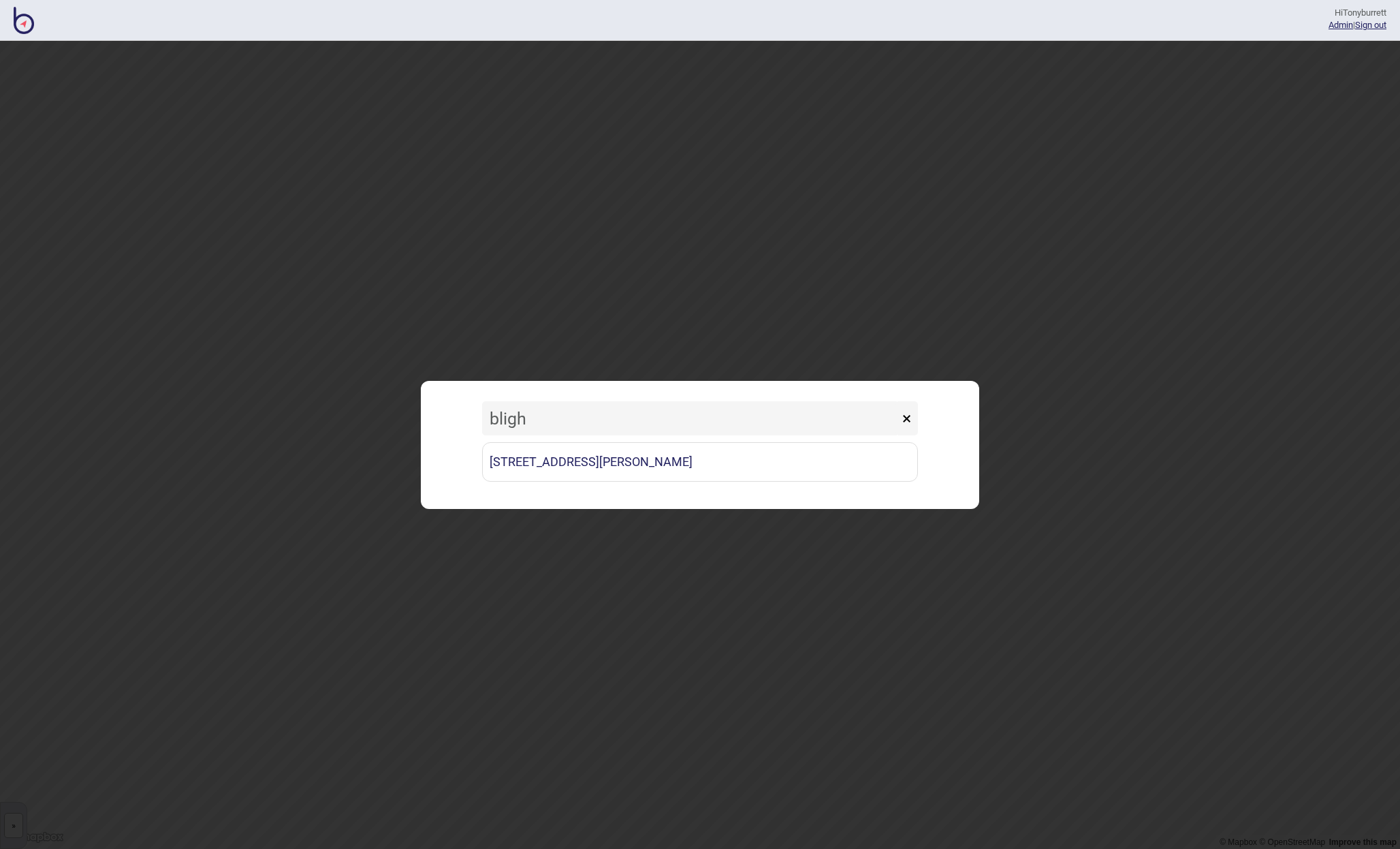
type input "Bligh"
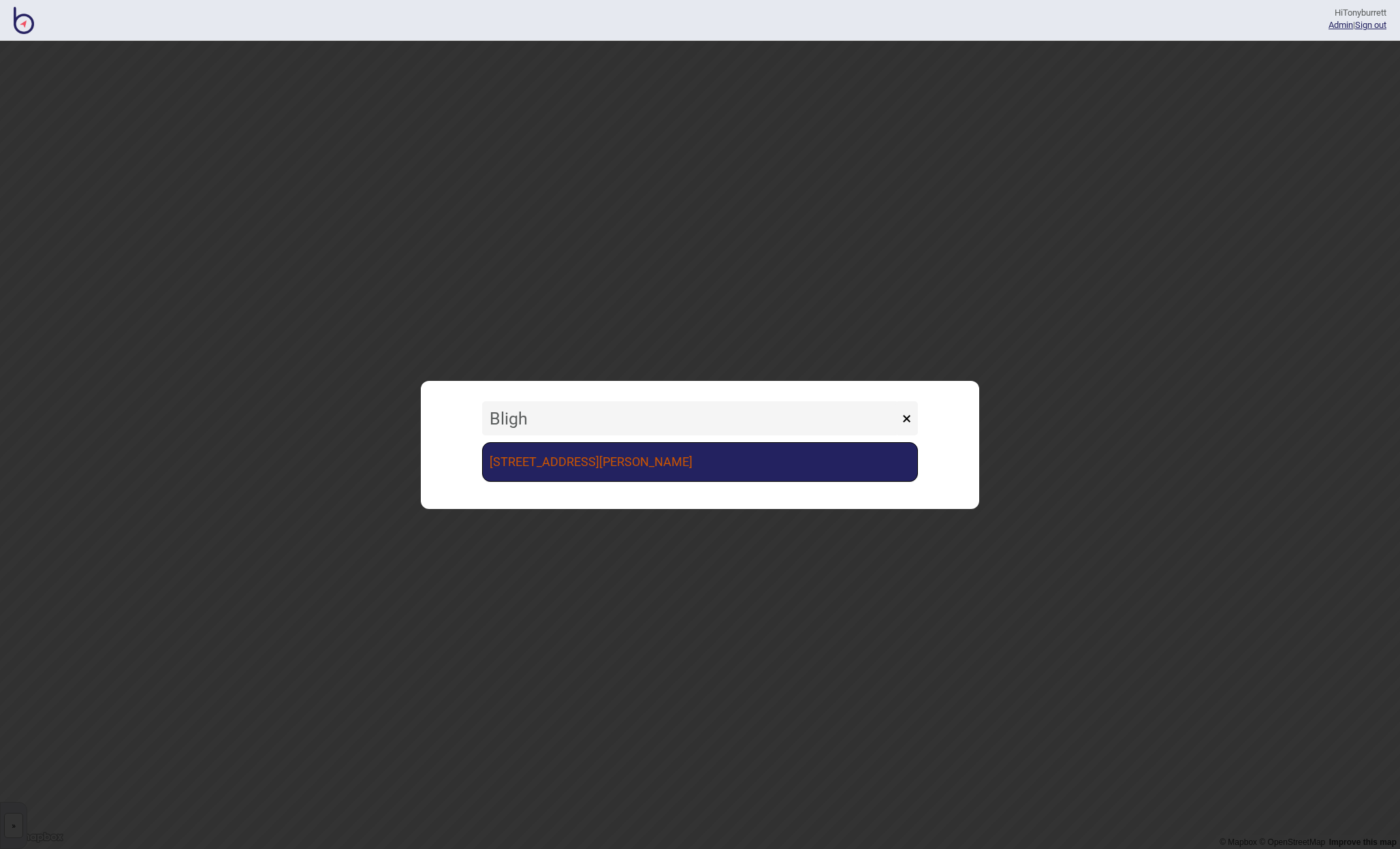
drag, startPoint x: 524, startPoint y: 391, endPoint x: 533, endPoint y: 465, distance: 74.5
click at [533, 465] on link "[STREET_ADDRESS][PERSON_NAME]" at bounding box center [700, 462] width 436 height 40
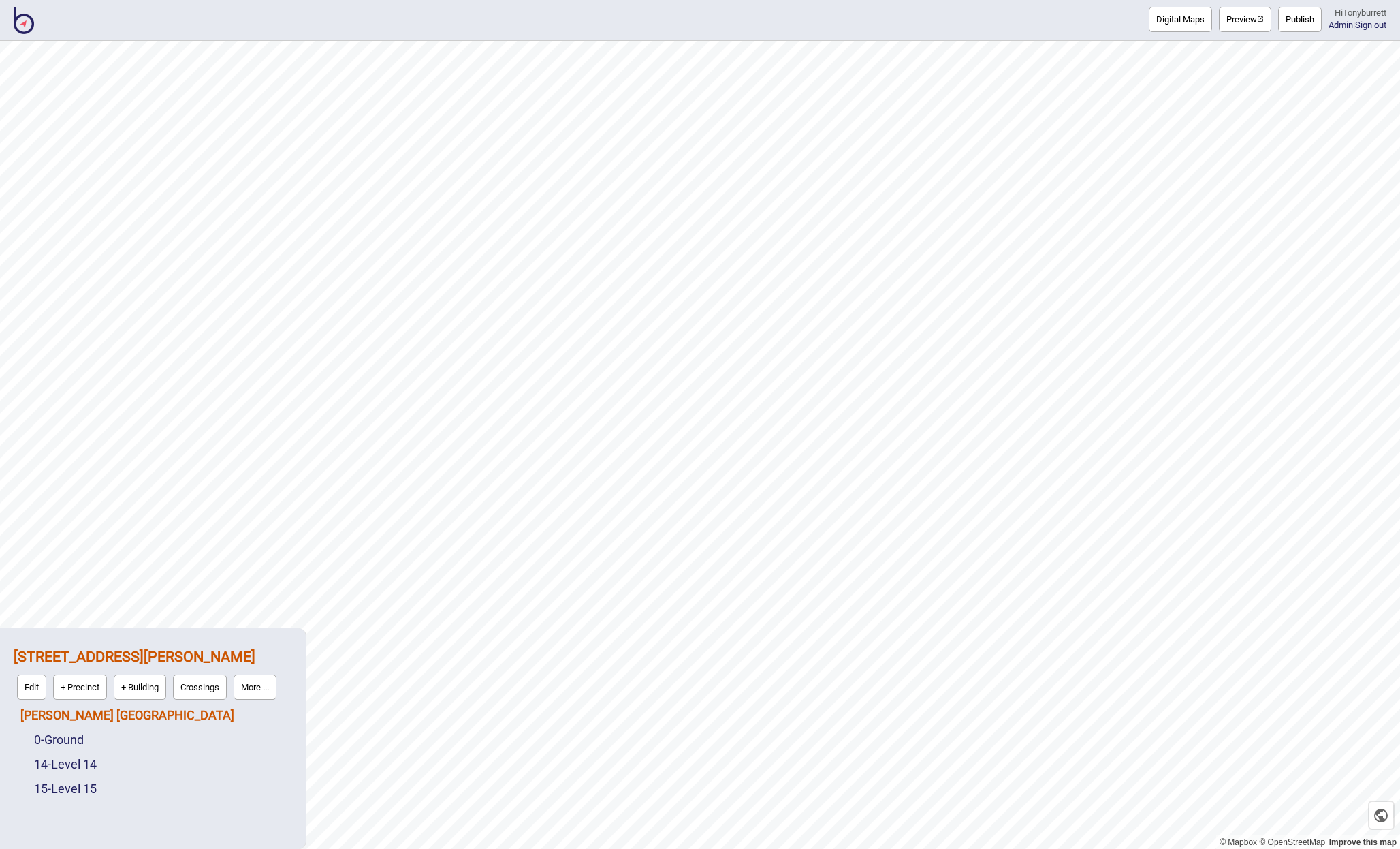
click at [87, 714] on link "[PERSON_NAME] [GEOGRAPHIC_DATA]" at bounding box center [127, 715] width 214 height 14
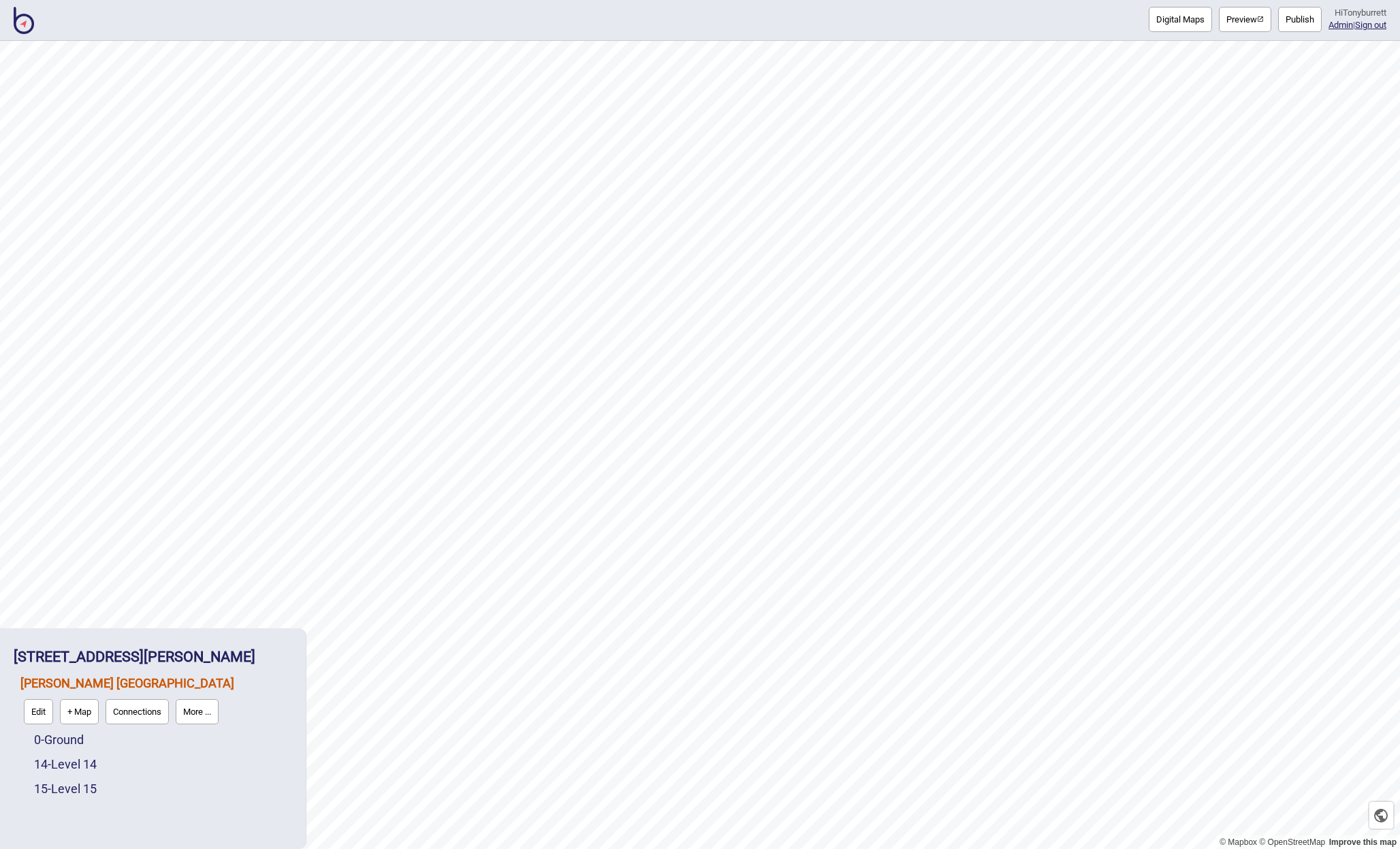
click at [135, 717] on button "Connections" at bounding box center [136, 712] width 63 height 26
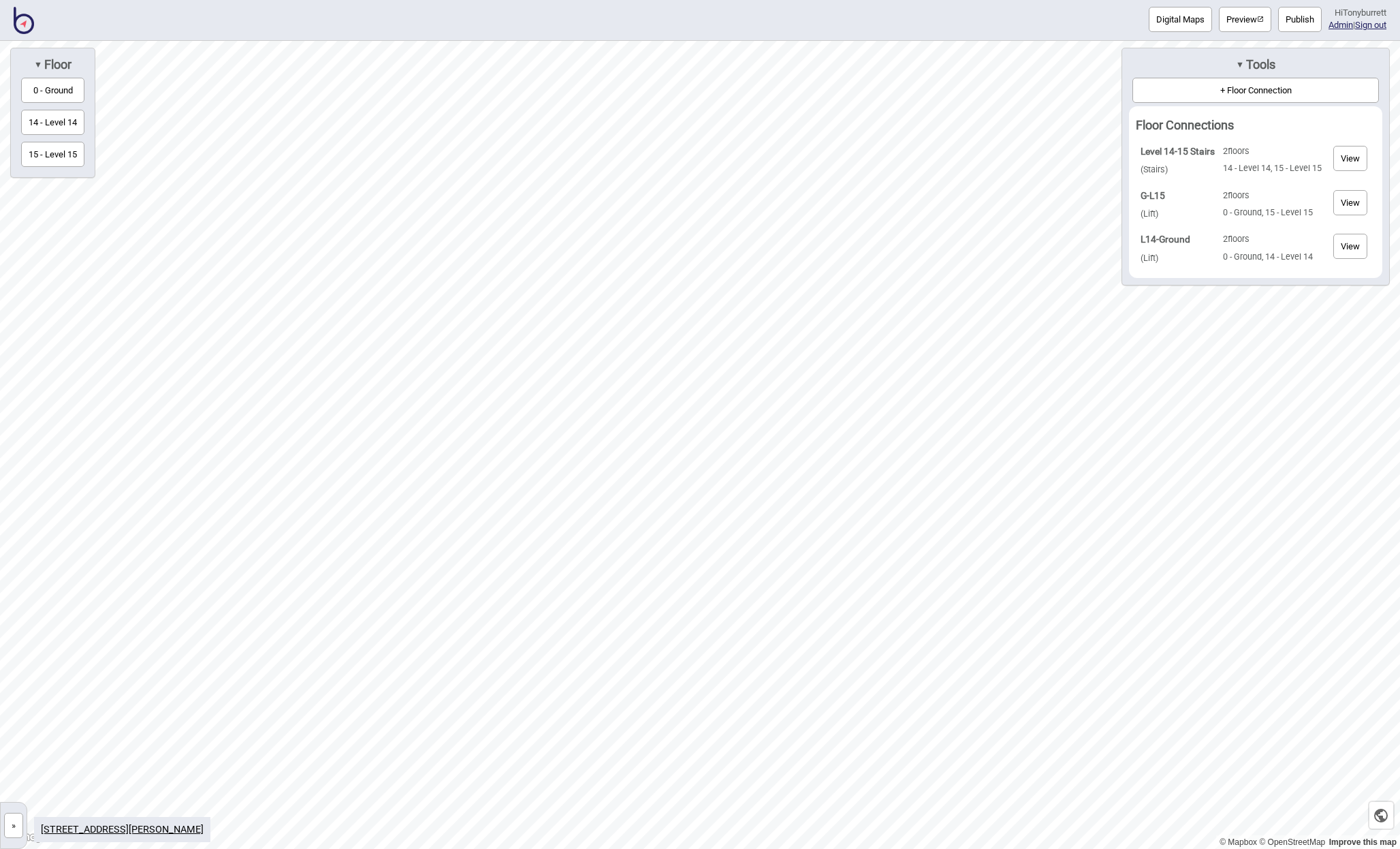
click at [1339, 202] on button "View" at bounding box center [1351, 202] width 34 height 26
